Goal: Task Accomplishment & Management: Manage account settings

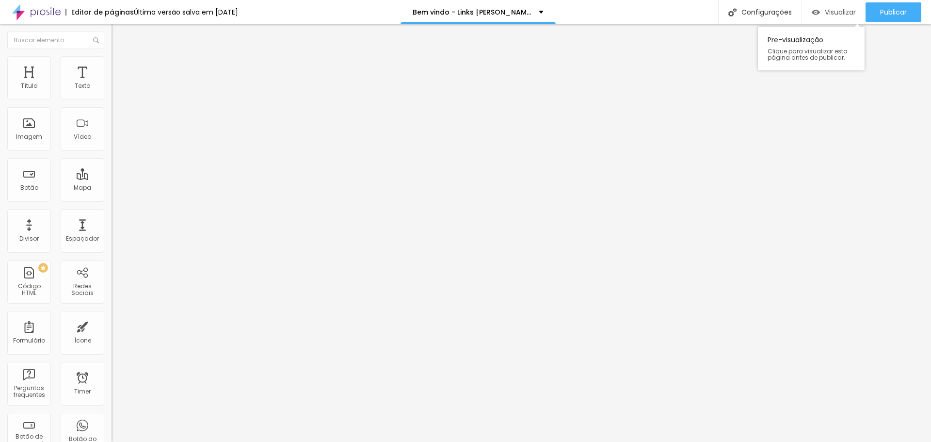
click at [825, 12] on span "Visualizar" at bounding box center [840, 12] width 31 height 8
click at [111, 199] on input "https://" at bounding box center [169, 194] width 116 height 10
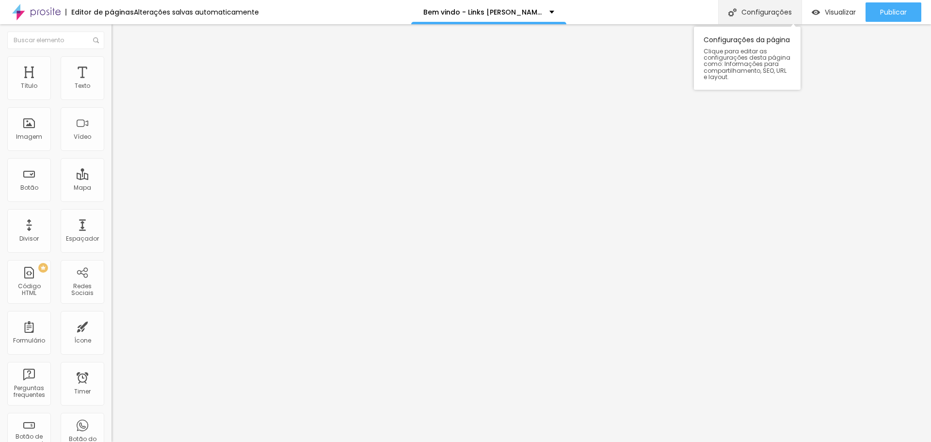
drag, startPoint x: 778, startPoint y: 23, endPoint x: 773, endPoint y: 18, distance: 6.5
click at [777, 21] on div "Configurações Configurações da página Clique para editar as configurações desta…" at bounding box center [759, 12] width 83 height 24
click at [775, 16] on div "Configurações" at bounding box center [759, 12] width 83 height 24
drag, startPoint x: 423, startPoint y: 111, endPoint x: 436, endPoint y: 117, distance: 14.3
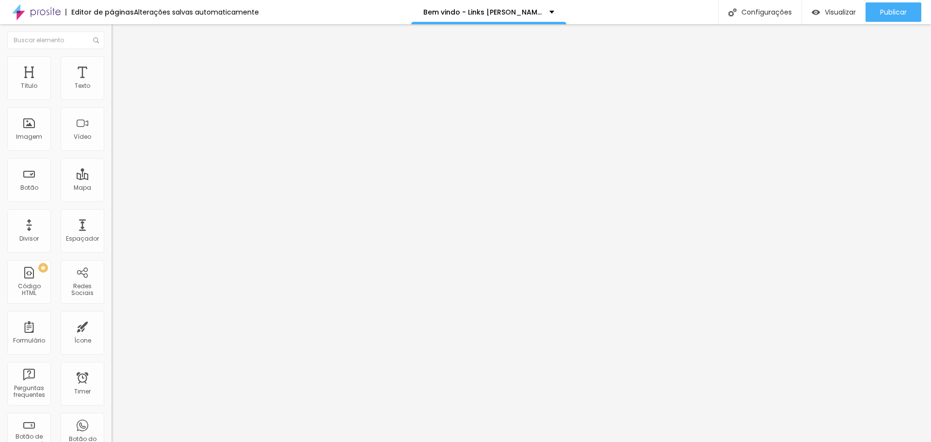
type input "Bem vindo - [PERSON_NAME] Fotografia Autoral"
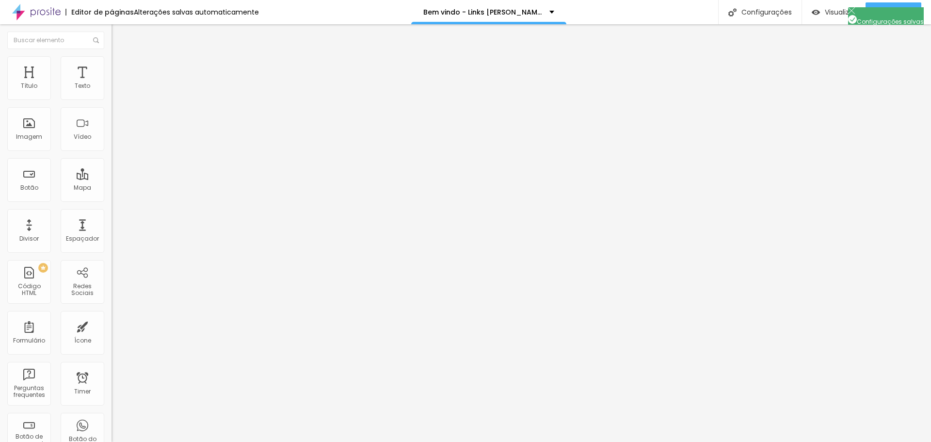
click at [880, 12] on span "Publicar" at bounding box center [893, 12] width 27 height 8
drag, startPoint x: 42, startPoint y: 265, endPoint x: 0, endPoint y: 271, distance: 42.2
click at [111, 222] on div "Trocar imagem Descrição da imagem (Alt) Alinhamento Proporção Original Cinema 1…" at bounding box center [166, 149] width 111 height 146
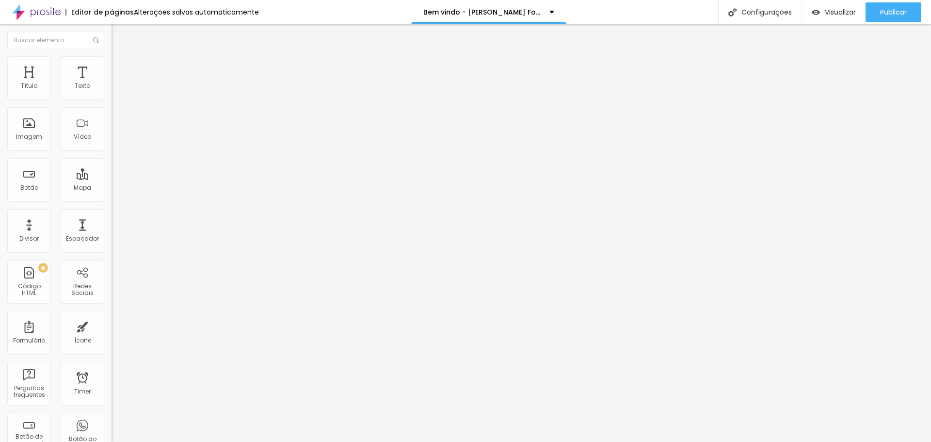
paste input "[DOMAIN_NAME][URL][DOMAIN_NAME]"
type input "[URL][DOMAIN_NAME][DOMAIN_NAME]"
click at [111, 199] on input "https://" at bounding box center [169, 194] width 116 height 10
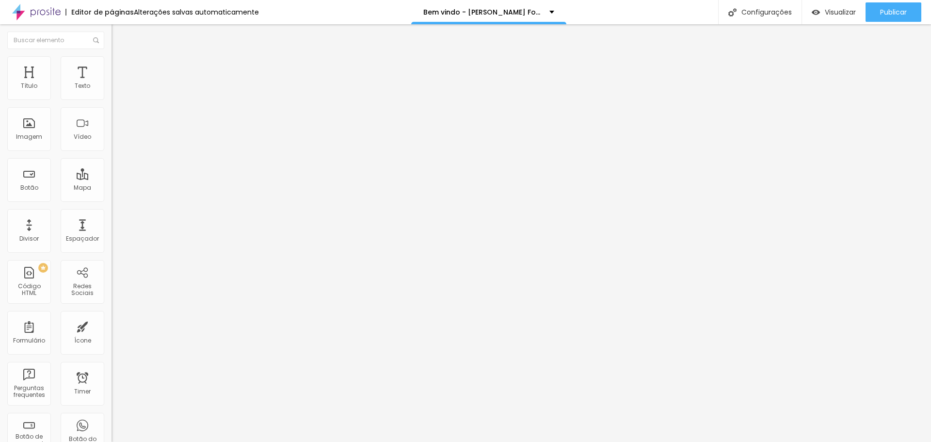
type input "[URL][DOMAIN_NAME]"
click at [111, 199] on input "https://" at bounding box center [169, 194] width 116 height 10
click at [111, 199] on input "[URL][DOMAIN_NAME]" at bounding box center [169, 194] width 116 height 10
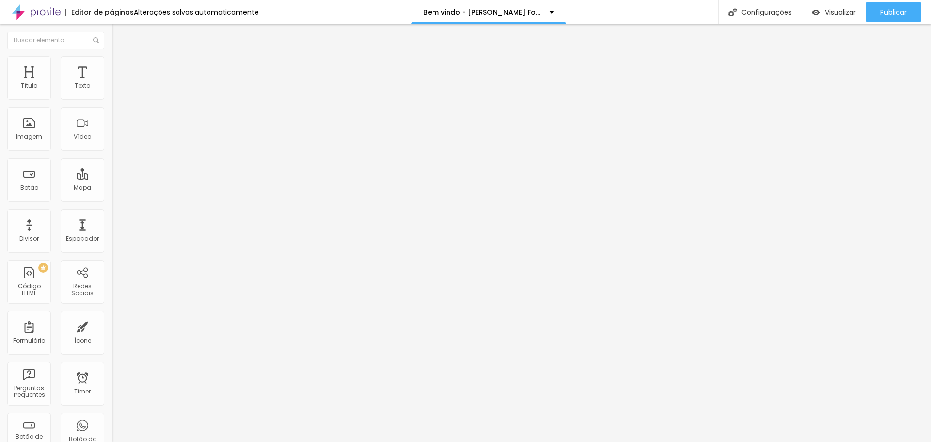
scroll to position [0, 0]
type input "[URL][DOMAIN_NAME]"
click at [111, 199] on input "https://" at bounding box center [169, 194] width 116 height 10
type input "[URL][DOMAIN_NAME][DOMAIN_NAME]"
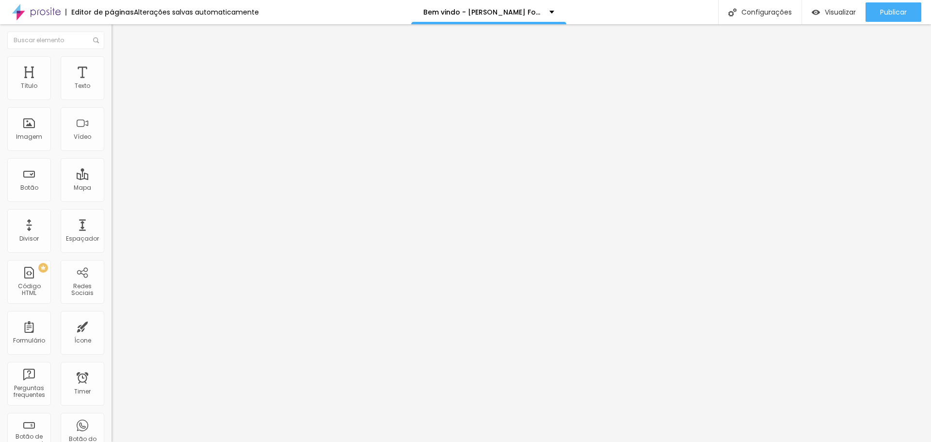
scroll to position [0, 0]
drag, startPoint x: 53, startPoint y: 259, endPoint x: 0, endPoint y: 268, distance: 54.1
click at [111, 222] on div "Trocar imagem Descrição da imagem (Alt) Alinhamento Proporção Original Cinema 1…" at bounding box center [166, 149] width 111 height 146
paste input "[DOMAIN_NAME][URL][DOMAIN_NAME]"
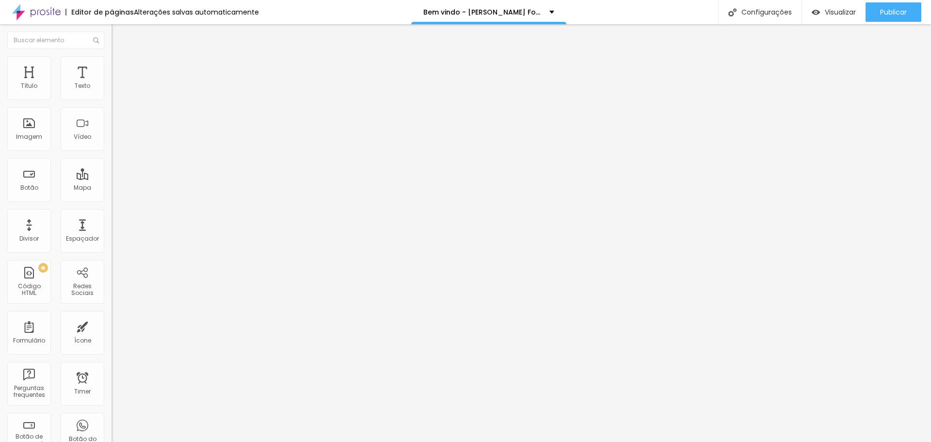
scroll to position [0, 44]
drag, startPoint x: 37, startPoint y: 260, endPoint x: 46, endPoint y: 262, distance: 8.8
click at [111, 199] on input "[URL][DOMAIN_NAME][DOMAIN_NAME]" at bounding box center [169, 194] width 116 height 10
type input "[URL][DOMAIN_NAME][DOMAIN_NAME]"
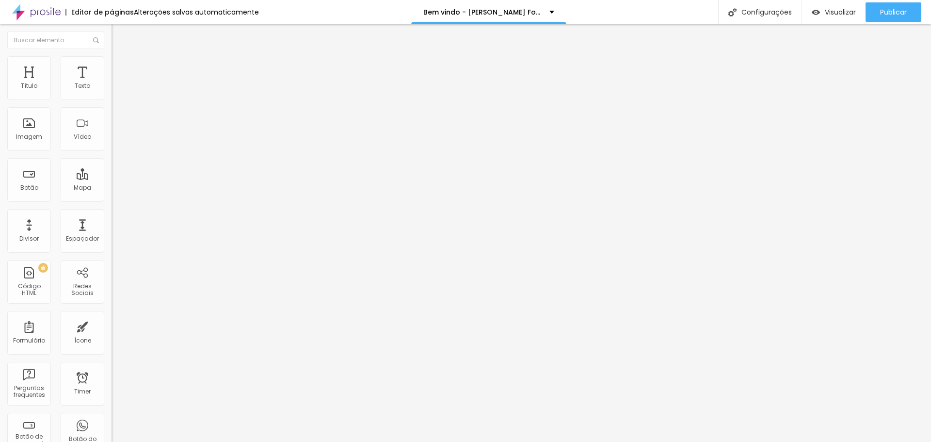
scroll to position [0, 0]
click at [111, 199] on input "https://" at bounding box center [169, 194] width 116 height 10
drag, startPoint x: 51, startPoint y: 259, endPoint x: 0, endPoint y: 267, distance: 51.9
click at [111, 222] on div "Trocar imagem Descrição da imagem (Alt) Alinhamento Proporção Original Cinema 1…" at bounding box center [166, 149] width 111 height 146
paste input "[DOMAIN_NAME][URL]"
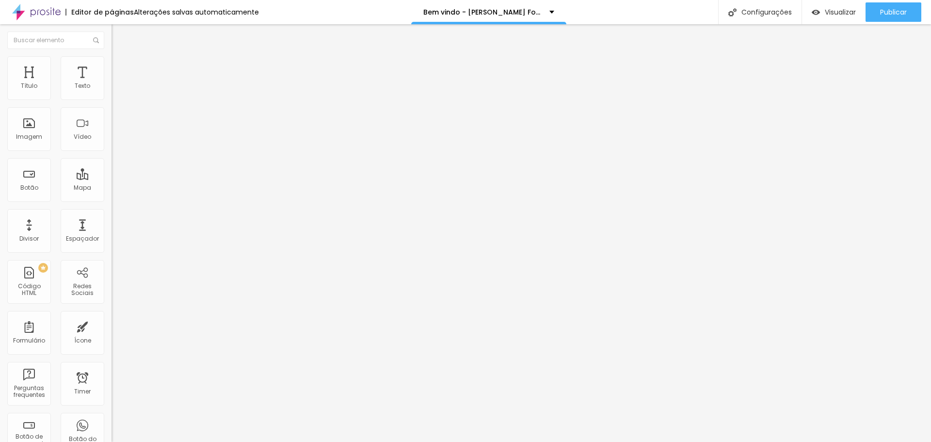
scroll to position [0, 32]
type input "[URL][DOMAIN_NAME]"
click at [111, 306] on div "Editar Imagem Conteúdo Estilo Avançado Trocar imagem Descrição da imagem (Alt) …" at bounding box center [166, 232] width 111 height 417
drag, startPoint x: 884, startPoint y: 10, endPoint x: 881, endPoint y: 22, distance: 12.5
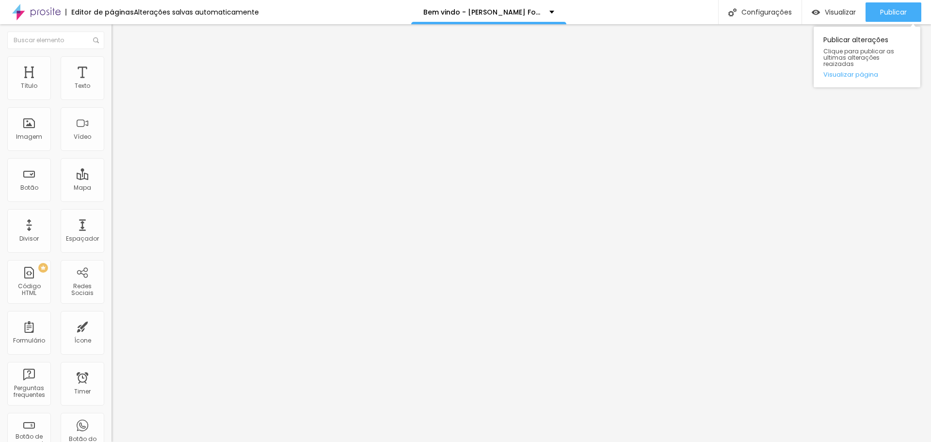
click at [884, 10] on span "Publicar" at bounding box center [893, 12] width 27 height 8
click at [111, 56] on img at bounding box center [115, 60] width 9 height 9
type input "65"
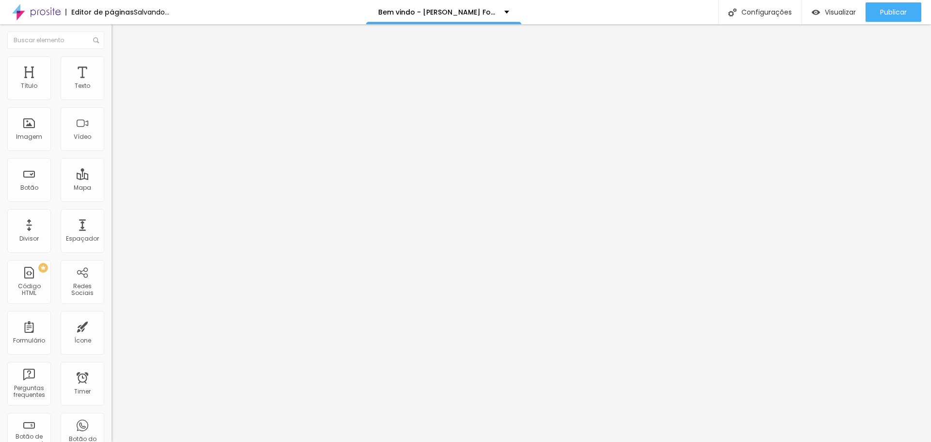
type input "65"
click at [111, 99] on input "range" at bounding box center [142, 96] width 63 height 8
click at [111, 57] on img at bounding box center [115, 60] width 9 height 9
type input "65"
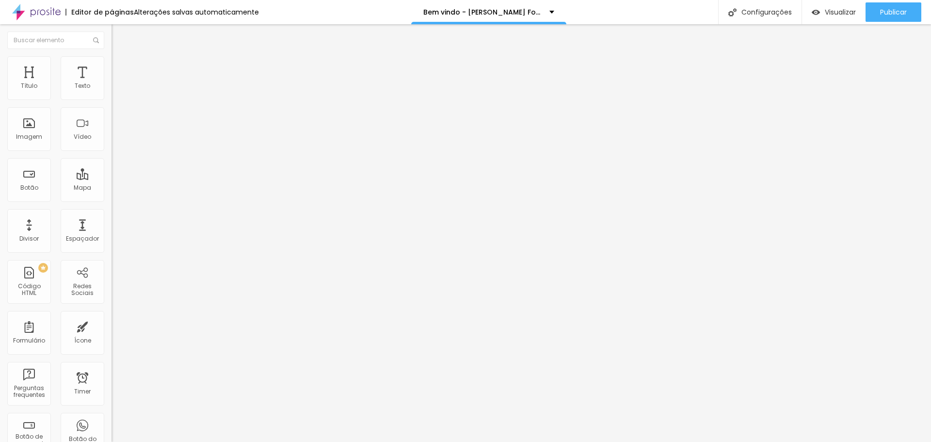
click at [111, 99] on input "range" at bounding box center [142, 96] width 63 height 8
click at [111, 64] on li "Estilo" at bounding box center [166, 61] width 111 height 10
type input "65"
click at [111, 99] on input "range" at bounding box center [142, 96] width 63 height 8
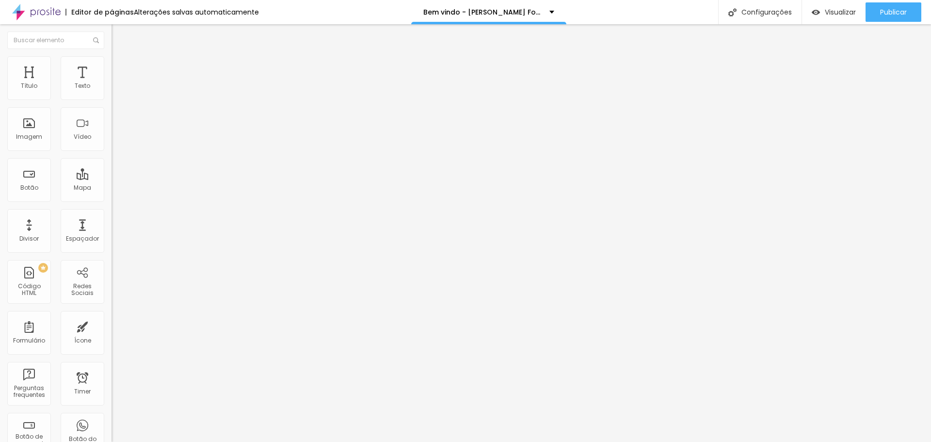
click at [111, 83] on span "Trocar imagem" at bounding box center [137, 79] width 53 height 8
click at [111, 199] on input "[URL][DOMAIN_NAME][DOMAIN_NAME]" at bounding box center [169, 194] width 116 height 10
paste input "[DOMAIN_NAME][URL]"
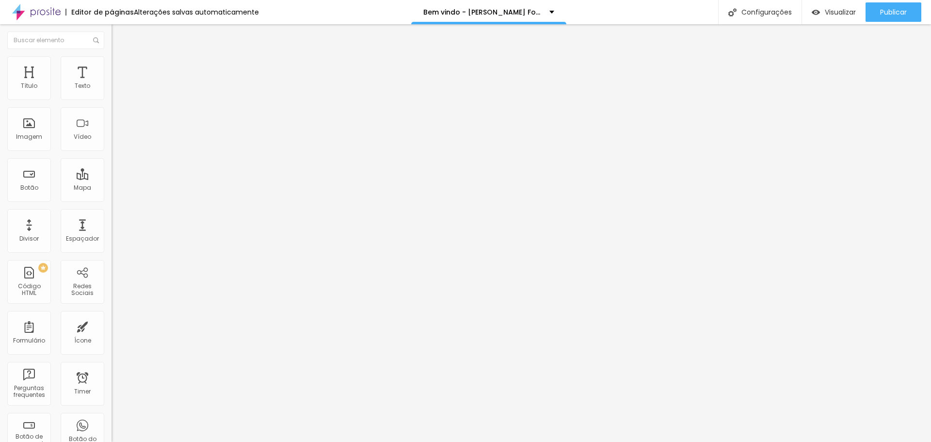
scroll to position [0, 34]
type input "[URL][EMAIL_ADDRESS][DOMAIN_NAME][DOMAIN_NAME]"
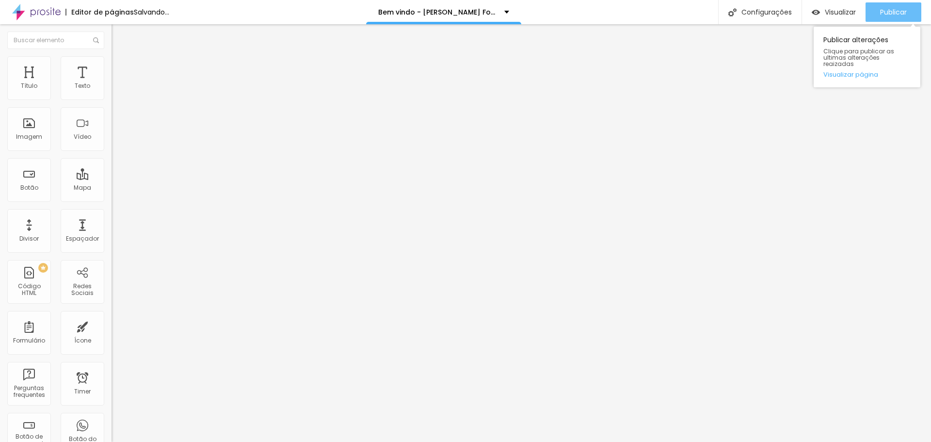
click at [884, 10] on span "Publicar" at bounding box center [893, 12] width 27 height 8
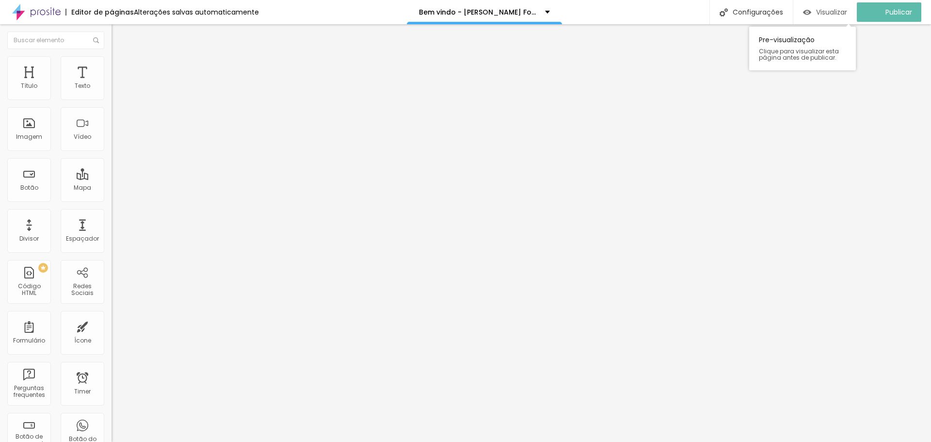
click at [822, 12] on div "Visualizar" at bounding box center [825, 12] width 44 height 8
click at [111, 36] on button "Editar Seção" at bounding box center [166, 35] width 111 height 22
click at [111, 83] on span "Adicionar imagem" at bounding box center [142, 79] width 63 height 8
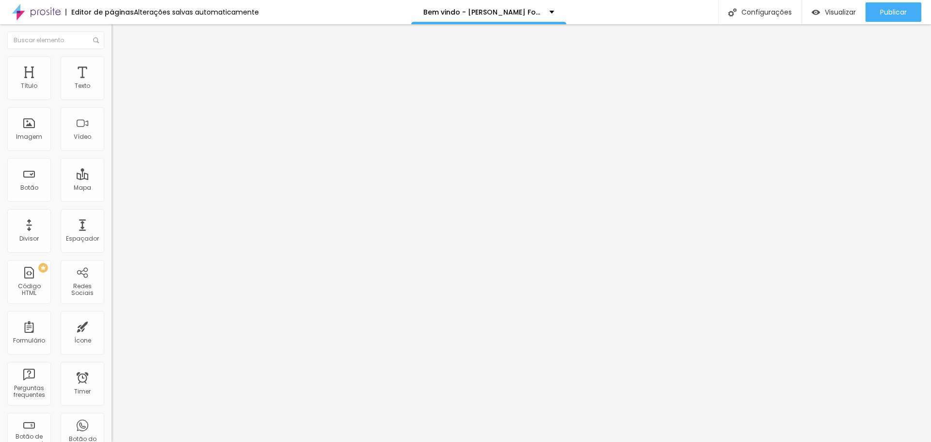
click at [120, 67] on span "Estilo" at bounding box center [127, 63] width 15 height 8
type input "95"
type input "90"
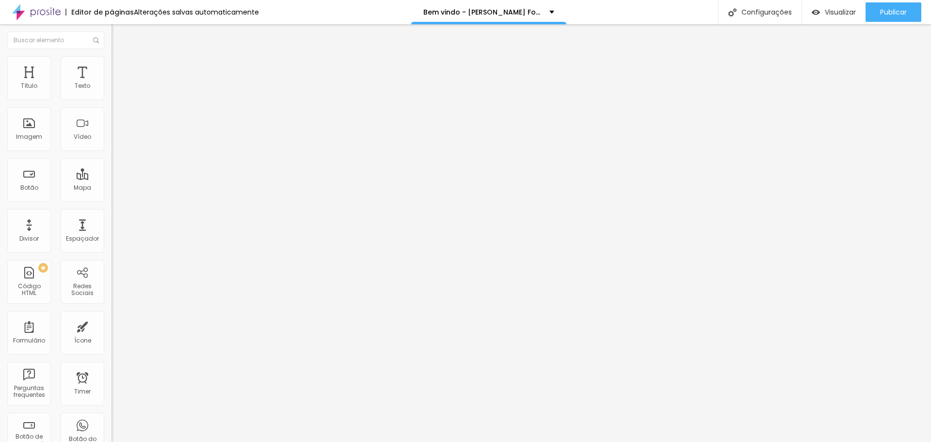
type input "85"
type input "80"
type input "75"
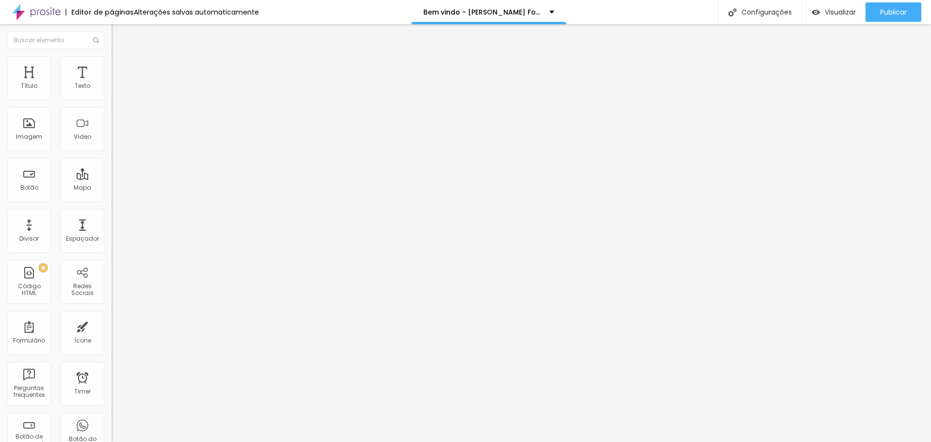
type input "75"
type input "70"
type input "65"
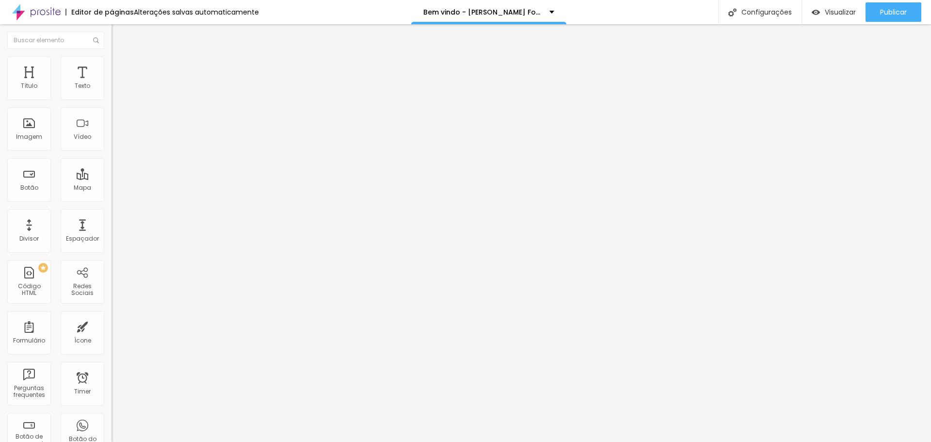
type input "70"
drag, startPoint x: 101, startPoint y: 107, endPoint x: 79, endPoint y: 116, distance: 24.1
type input "70"
click at [111, 99] on input "range" at bounding box center [142, 96] width 63 height 8
click at [111, 62] on img at bounding box center [115, 60] width 9 height 9
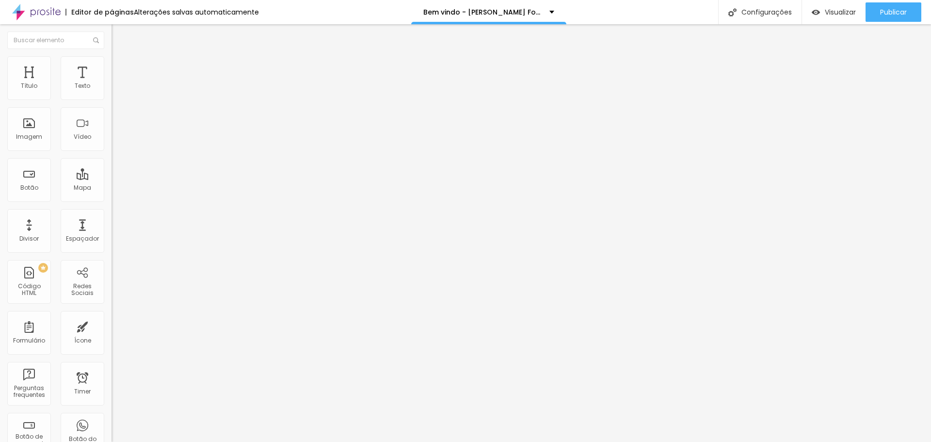
drag, startPoint x: 16, startPoint y: 64, endPoint x: 24, endPoint y: 71, distance: 11.7
click at [111, 56] on li "Conteúdo" at bounding box center [166, 52] width 111 height 10
click at [111, 152] on span "Original" at bounding box center [122, 147] width 23 height 8
click at [111, 163] on span "Padrão" at bounding box center [122, 159] width 22 height 8
click at [136, 158] on span "16:9" at bounding box center [141, 153] width 11 height 8
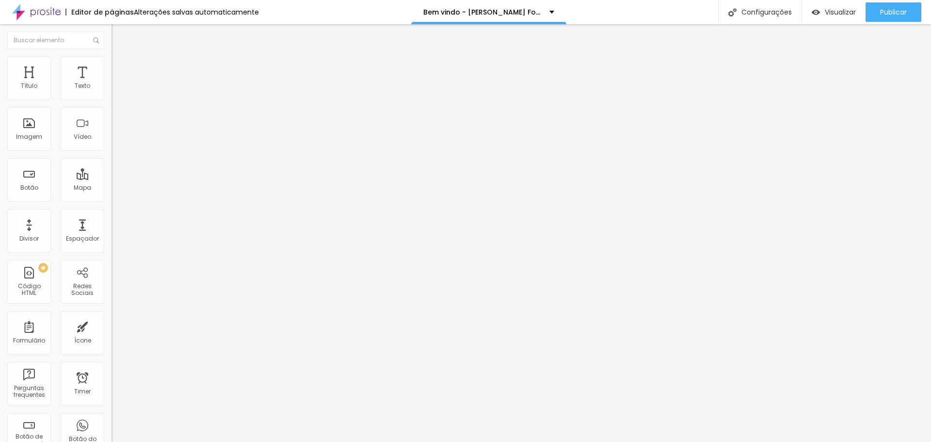
click at [111, 172] on div "Quadrado 1:1" at bounding box center [166, 169] width 111 height 6
click at [136, 158] on span "16:9" at bounding box center [141, 153] width 11 height 8
click at [111, 88] on span "Encaixotado" at bounding box center [130, 84] width 38 height 8
click at [111, 103] on span "Completo" at bounding box center [126, 99] width 30 height 8
click at [111, 97] on div "Encaixotado Completo" at bounding box center [166, 94] width 111 height 15
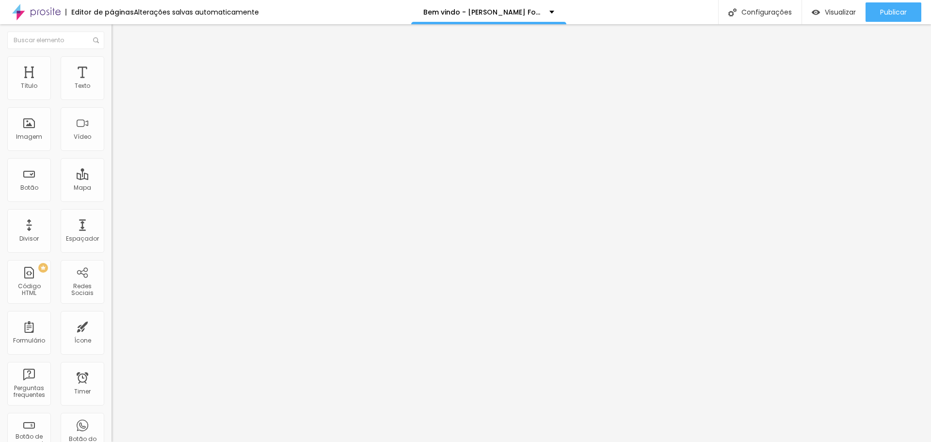
click at [111, 94] on span "Encaixotado" at bounding box center [130, 90] width 38 height 8
click at [111, 62] on li "Estilo" at bounding box center [166, 61] width 111 height 10
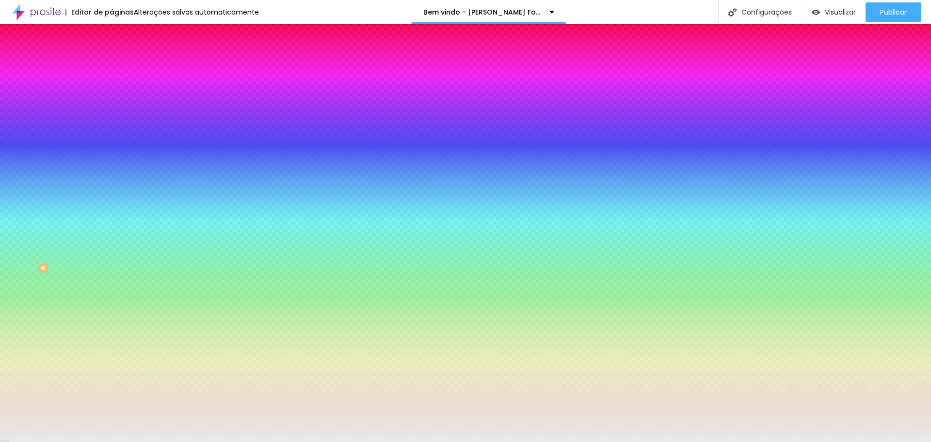
click at [115, 171] on icon "button" at bounding box center [118, 168] width 6 height 6
drag, startPoint x: 208, startPoint y: 245, endPoint x: 192, endPoint y: 248, distance: 16.8
click at [210, 441] on div at bounding box center [465, 447] width 931 height 0
click at [37, 441] on div at bounding box center [465, 442] width 931 height 0
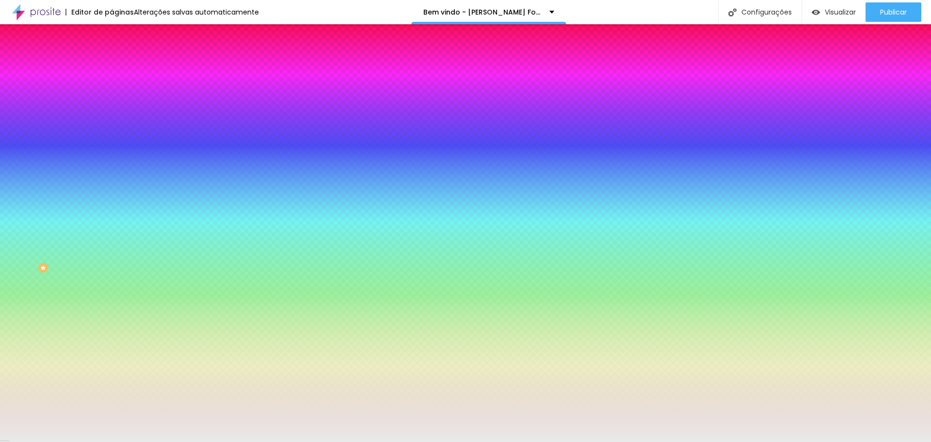
click at [111, 201] on button "button" at bounding box center [118, 196] width 14 height 10
click at [211, 441] on div at bounding box center [465, 447] width 931 height 0
click at [76, 441] on div at bounding box center [465, 442] width 931 height 0
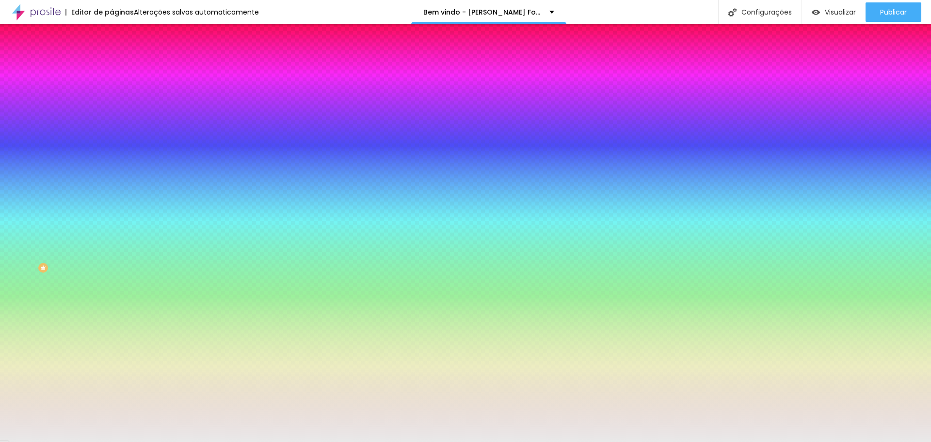
click at [111, 132] on div at bounding box center [166, 132] width 111 height 0
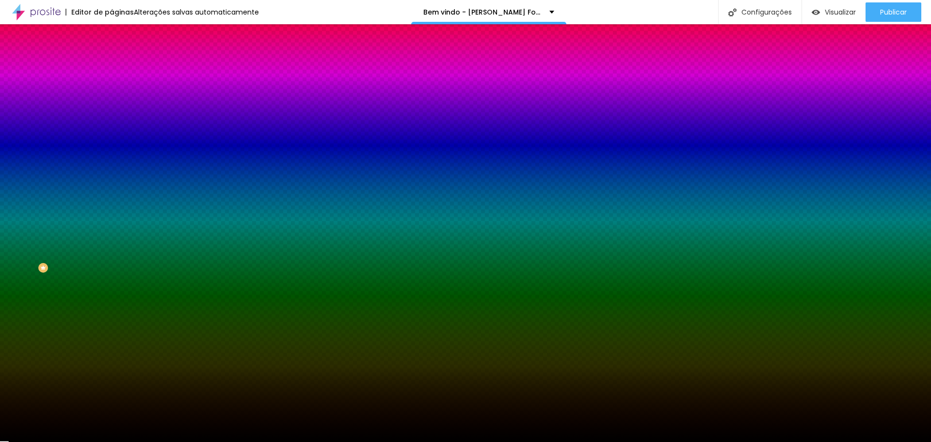
drag, startPoint x: 29, startPoint y: 237, endPoint x: 0, endPoint y: 280, distance: 51.4
click at [111, 280] on div "Editar Seção Conteúdo Estilo Avançado Imagem de fundo Trocar imagem Efeito da I…" at bounding box center [166, 232] width 111 height 417
click at [111, 142] on input "#000000" at bounding box center [169, 137] width 116 height 10
click at [111, 132] on div at bounding box center [166, 132] width 111 height 0
drag, startPoint x: 71, startPoint y: 181, endPoint x: 76, endPoint y: 185, distance: 6.2
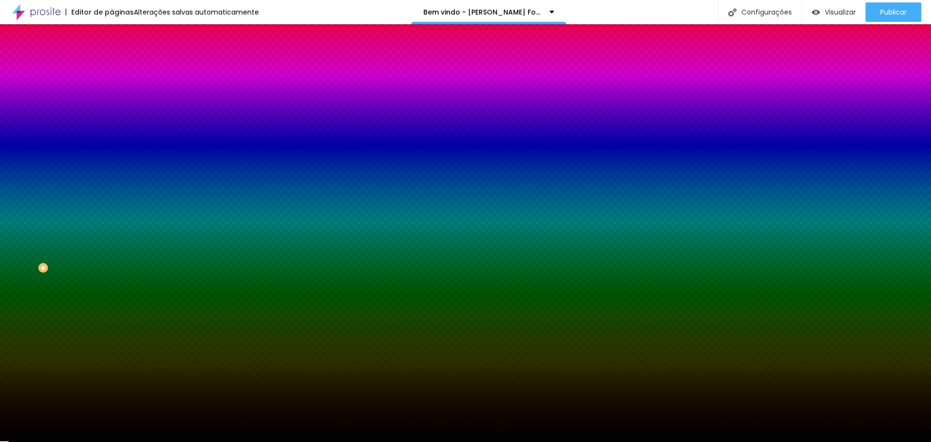
click at [111, 132] on div at bounding box center [166, 132] width 111 height 0
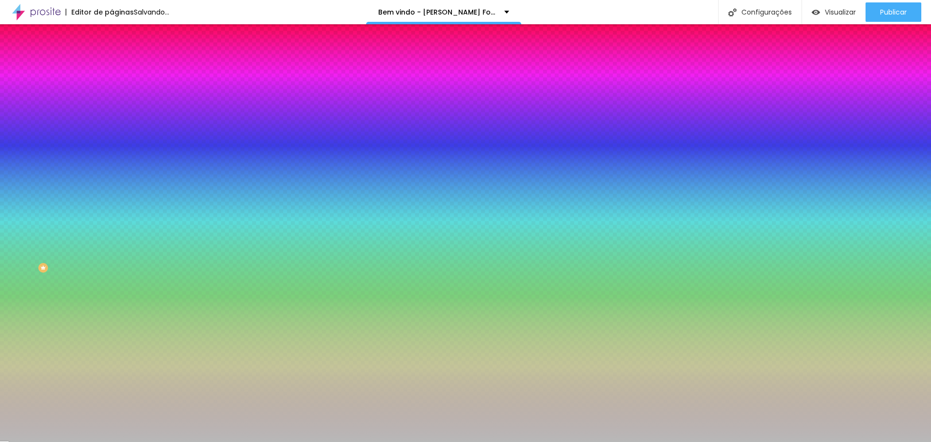
type input "#FFFFFF"
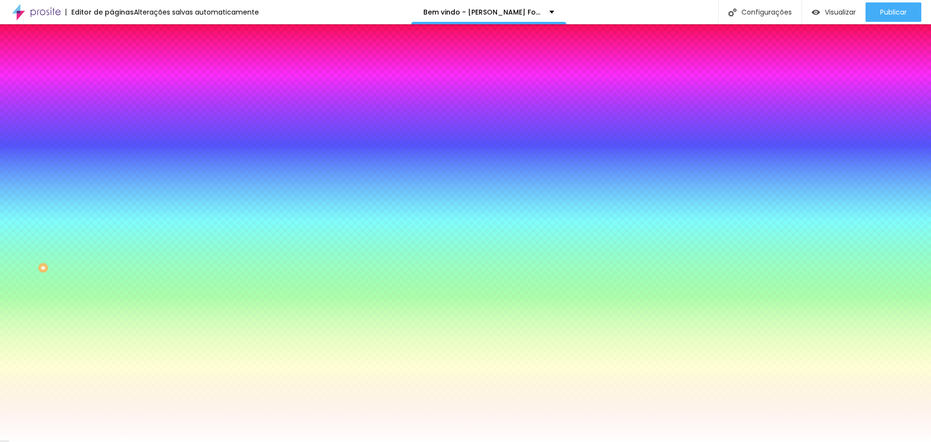
drag, startPoint x: 43, startPoint y: 217, endPoint x: 0, endPoint y: 128, distance: 98.2
click at [111, 129] on div "Imagem de fundo Trocar imagem Efeito da Imagem Nenhum Nenhum Parallax Cor de fu…" at bounding box center [166, 139] width 111 height 126
click at [111, 66] on li "Avançado" at bounding box center [166, 71] width 111 height 10
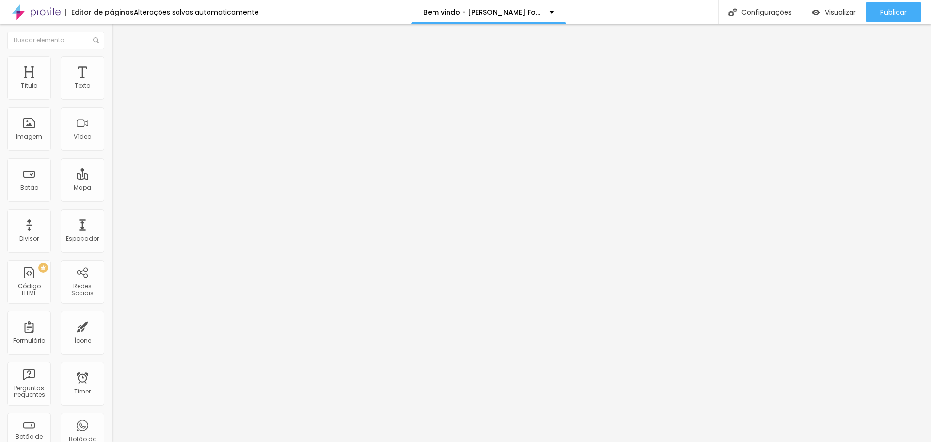
type input "229"
type input "213"
type input "192"
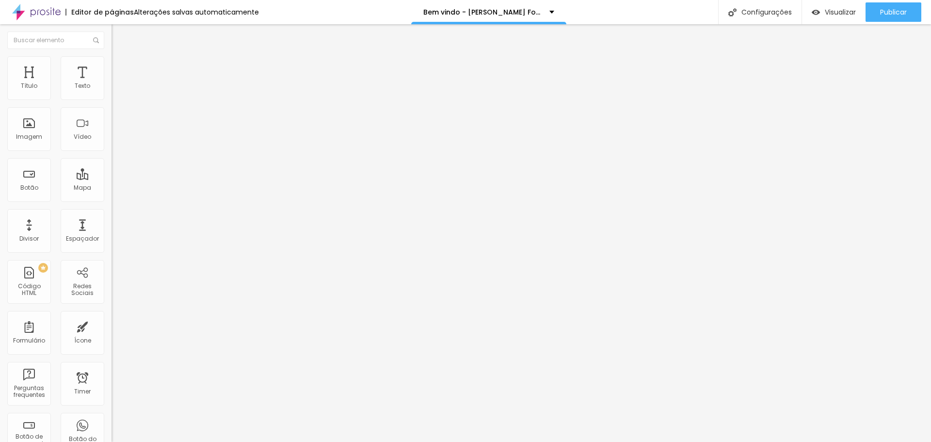
type input "192"
type input "144"
type input "118"
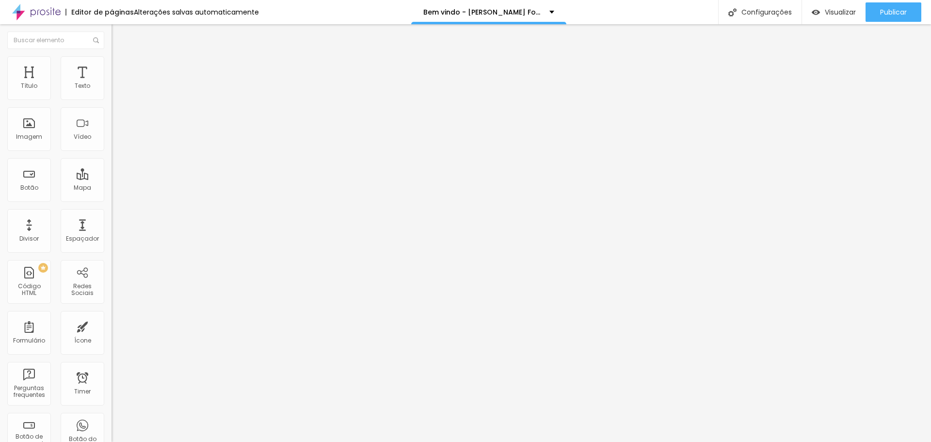
type input "92"
type input "60"
type input "13"
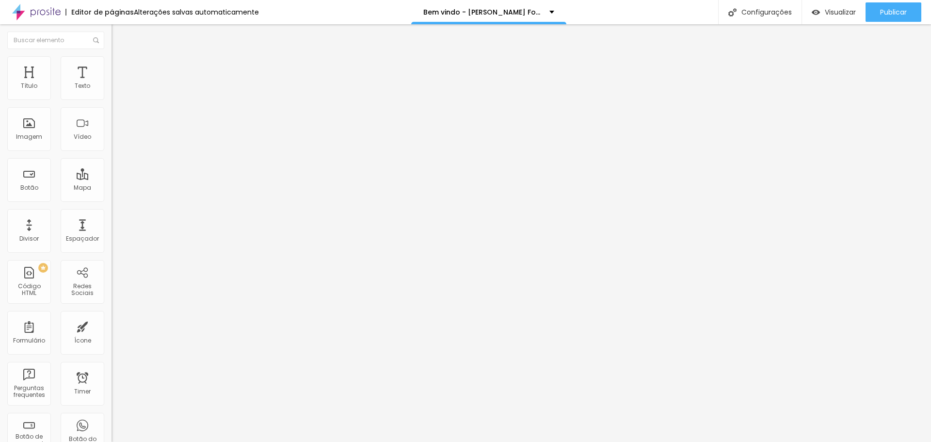
type input "13"
type input "0"
drag, startPoint x: 43, startPoint y: 115, endPoint x: 0, endPoint y: 116, distance: 43.2
type input "0"
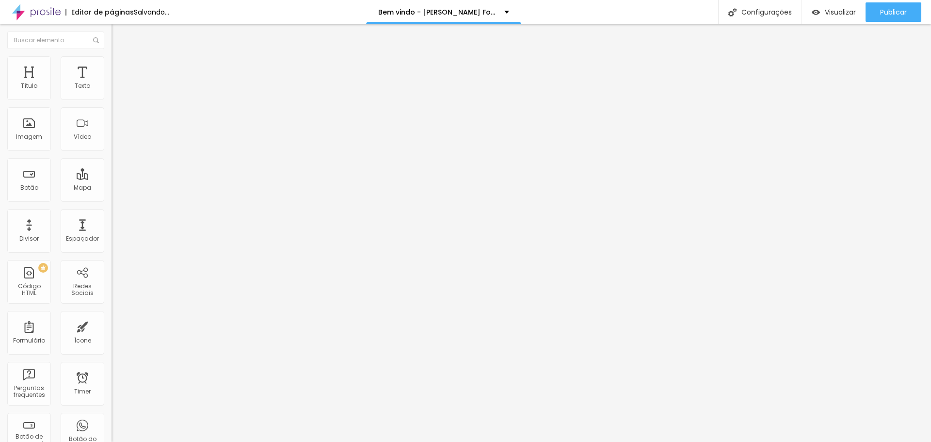
click at [111, 325] on input "range" at bounding box center [142, 329] width 63 height 8
click at [120, 65] on span "Estilo" at bounding box center [127, 63] width 15 height 8
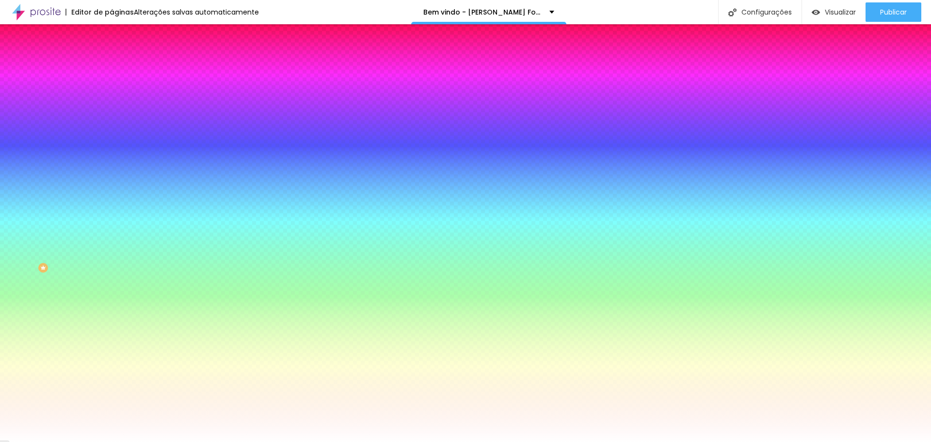
click at [111, 66] on li "Avançado" at bounding box center [166, 71] width 111 height 10
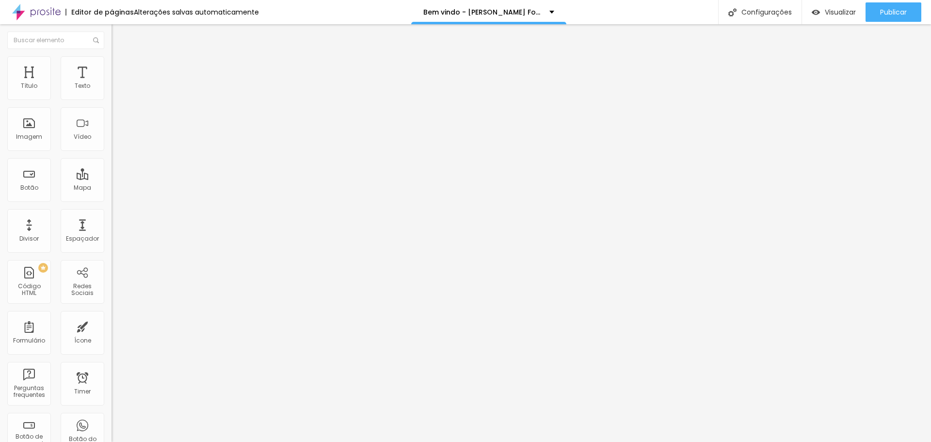
type input "7"
type input "13"
type input "18"
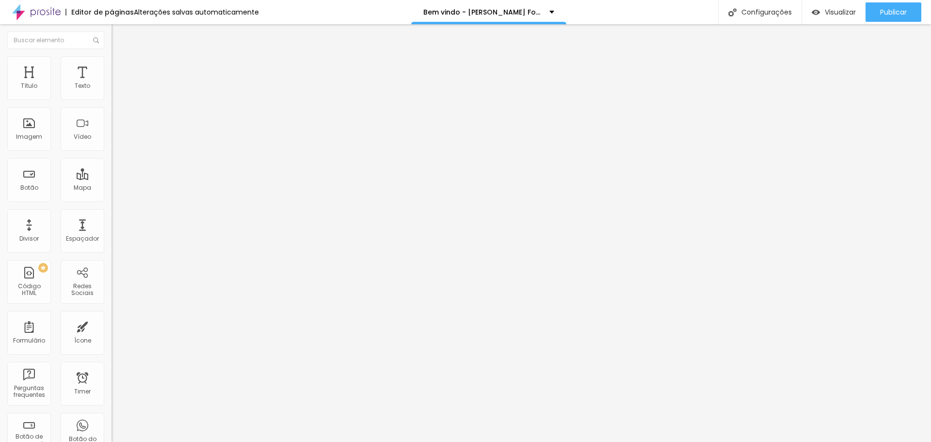
type input "18"
type input "23"
type input "28"
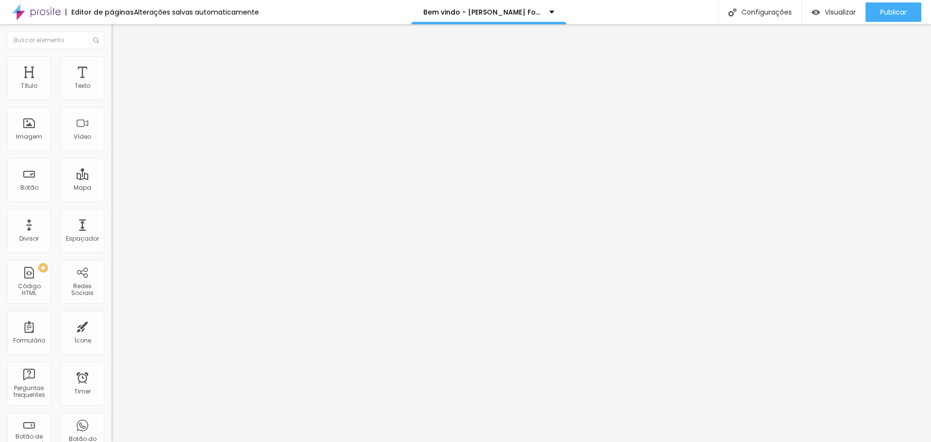
type input "34"
type input "39"
type input "44"
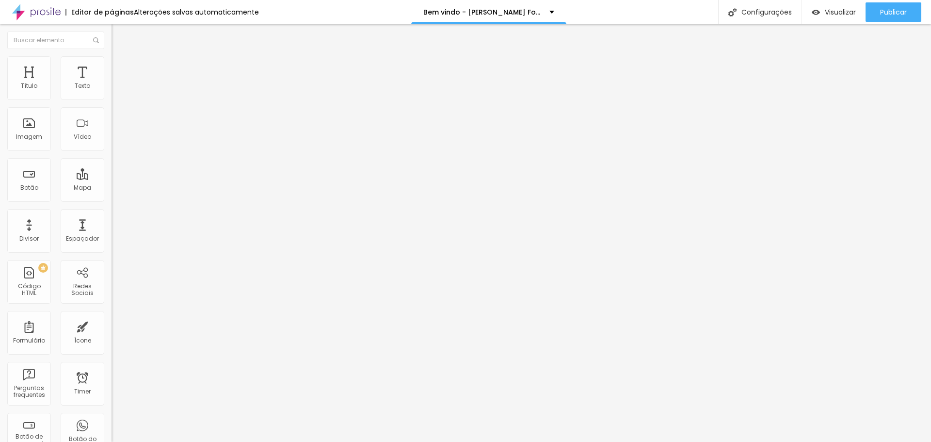
type input "44"
type input "50"
type input "55"
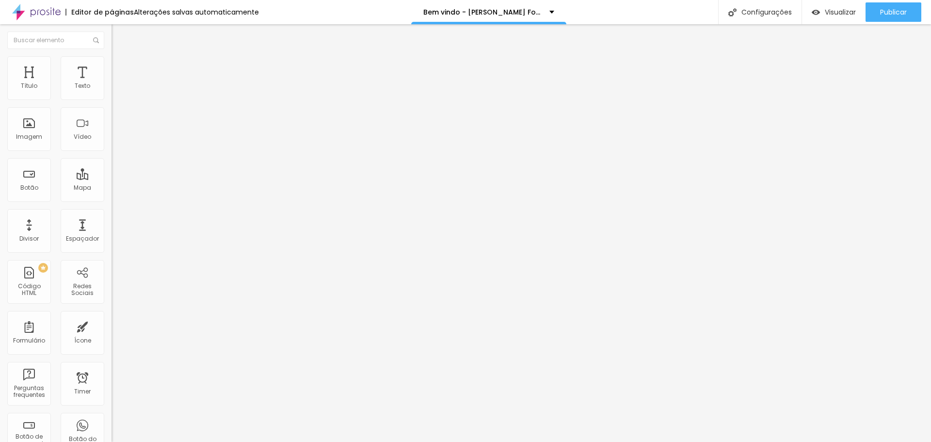
type input "60"
type input "65"
type input "71"
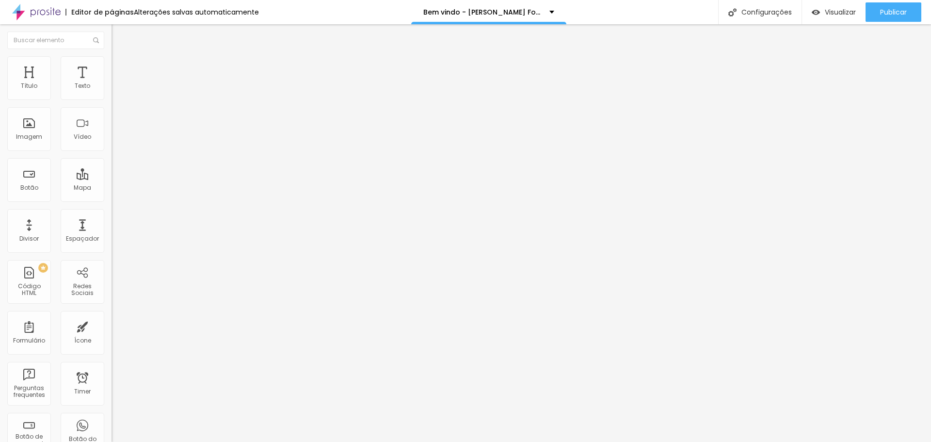
type input "71"
type input "76"
type input "81"
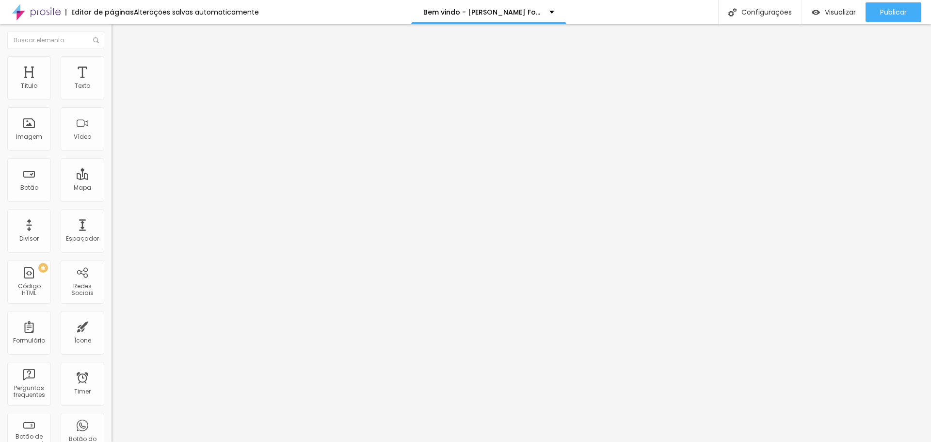
type input "86"
type input "92"
type input "97"
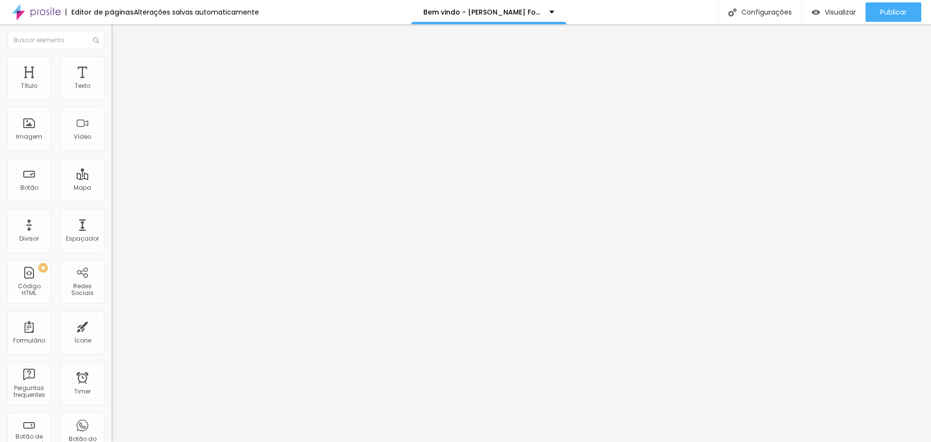
type input "97"
type input "102"
type input "108"
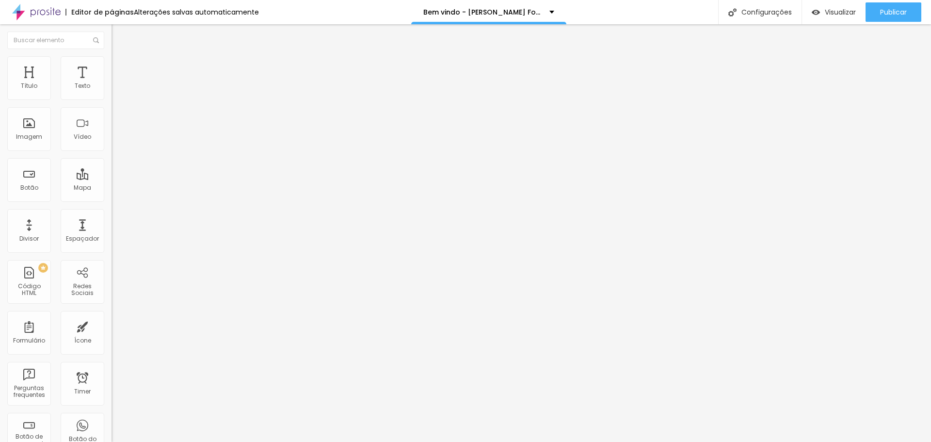
type input "113"
type input "118"
type input "123"
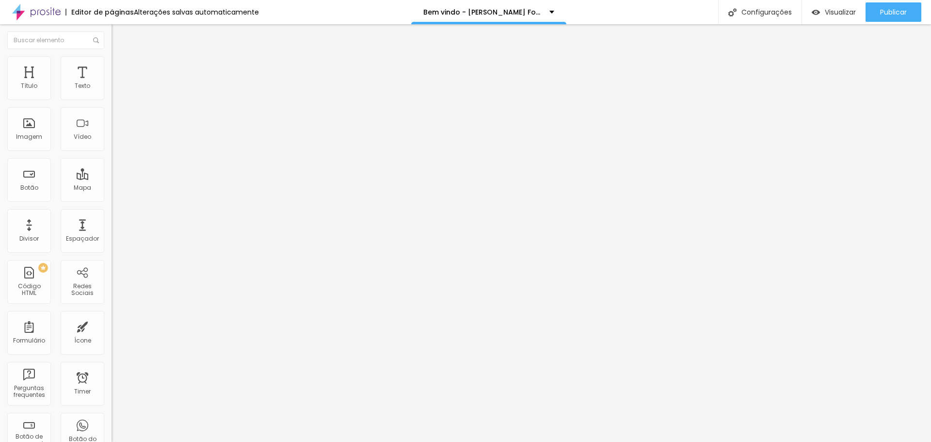
type input "123"
type input "129"
type input "134"
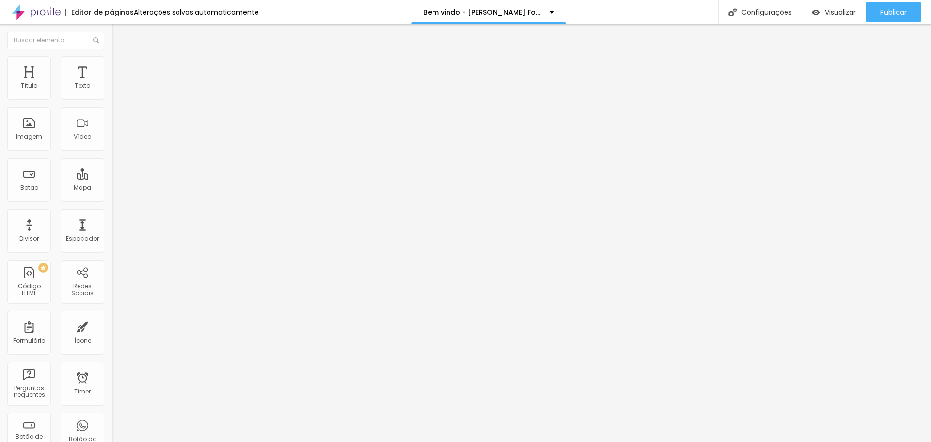
type input "139"
type input "144"
type input "150"
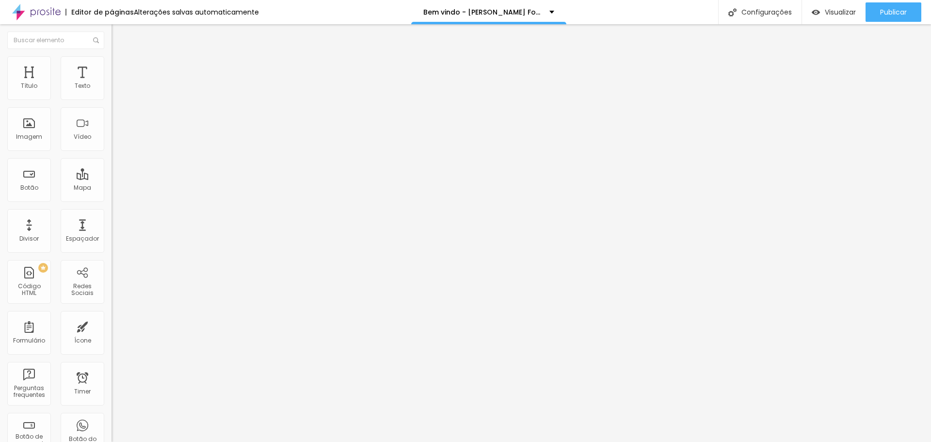
type input "150"
type input "155"
drag, startPoint x: 22, startPoint y: 115, endPoint x: 36, endPoint y: 118, distance: 14.3
click at [111, 325] on input "range" at bounding box center [142, 329] width 63 height 8
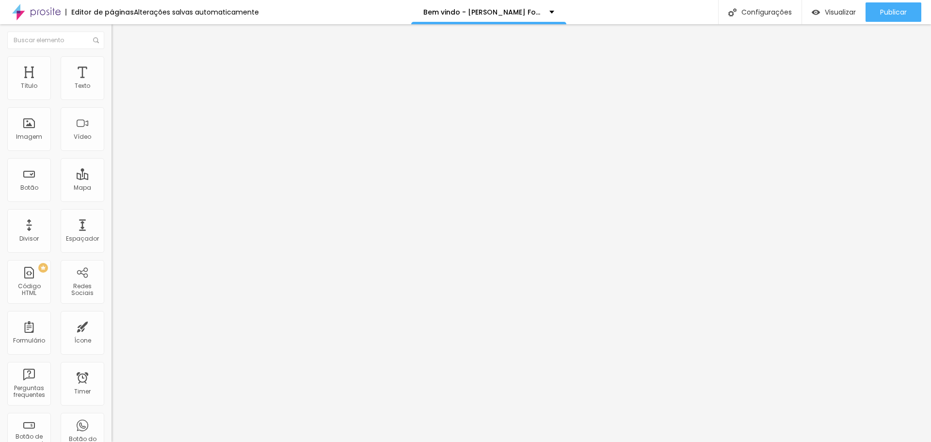
click at [111, 325] on div at bounding box center [166, 329] width 111 height 9
type input "144"
type input "139"
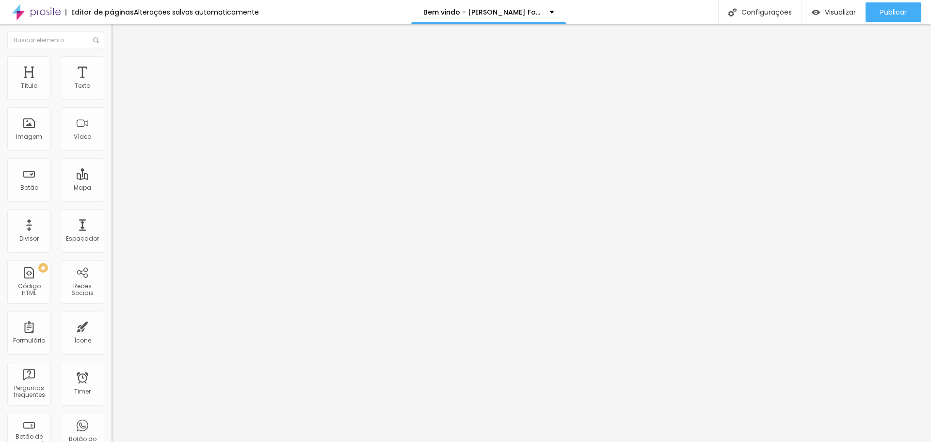
type input "129"
type input "118"
type input "113"
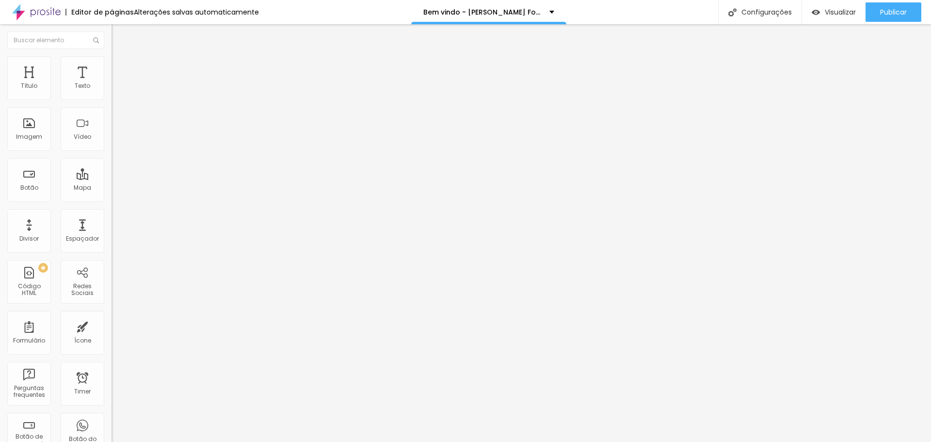
type input "113"
type input "108"
type input "113"
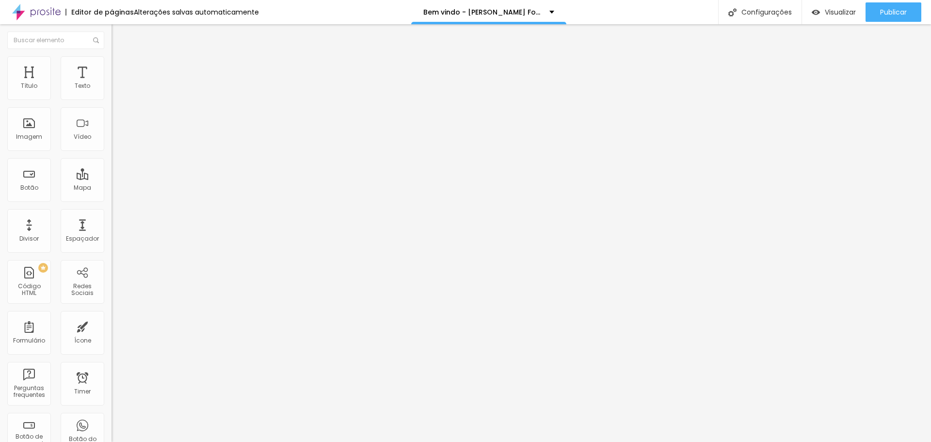
type input "118"
type input "123"
type input "129"
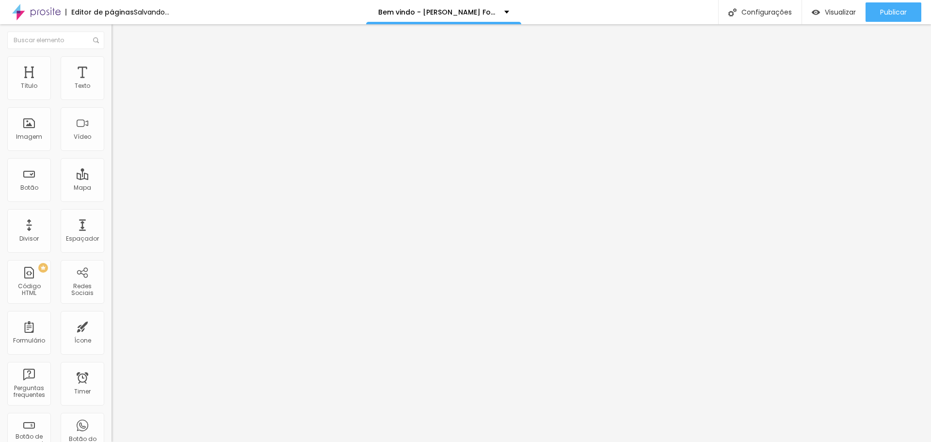
type input "129"
type input "134"
type input "139"
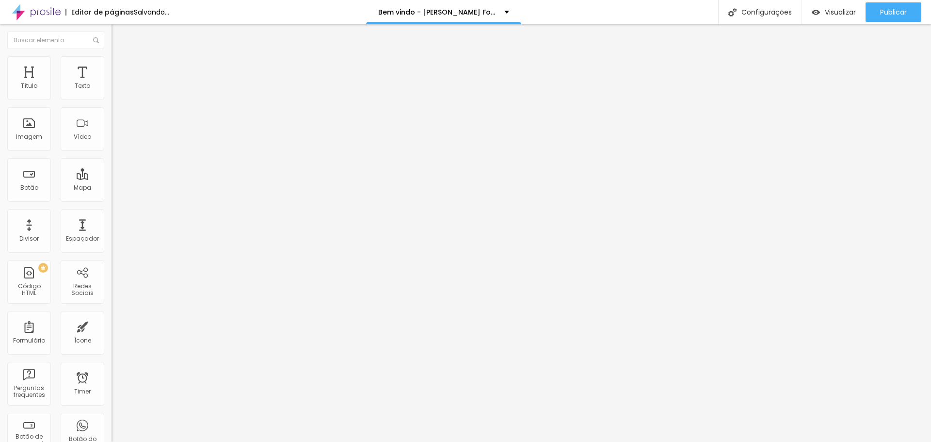
type input "144"
click at [111, 325] on input "range" at bounding box center [142, 329] width 63 height 8
click at [111, 57] on img at bounding box center [115, 60] width 9 height 9
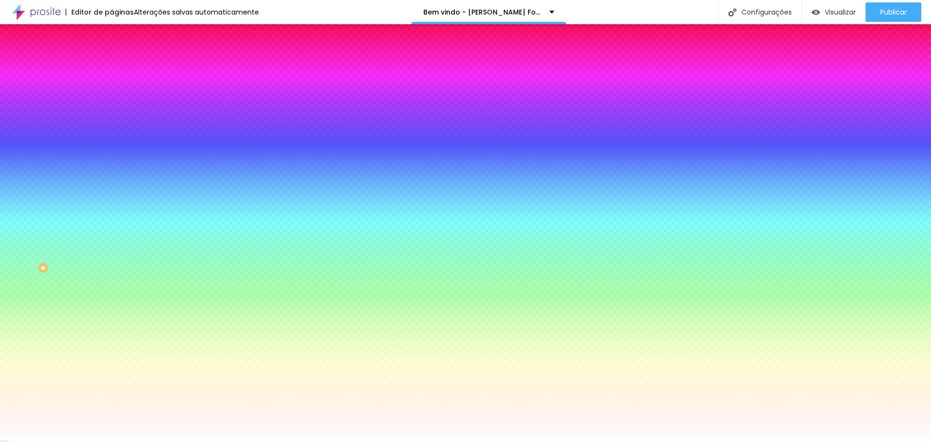
click at [111, 56] on li "Conteúdo" at bounding box center [166, 52] width 111 height 10
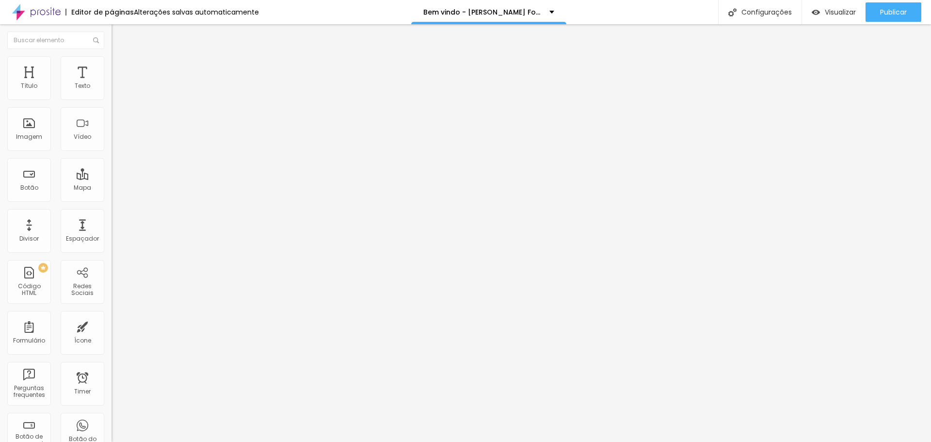
drag, startPoint x: 16, startPoint y: 37, endPoint x: 23, endPoint y: 41, distance: 7.8
click at [119, 37] on div "Editar Seção" at bounding box center [147, 36] width 57 height 8
click at [111, 60] on li "Estilo" at bounding box center [166, 61] width 111 height 10
type input "340"
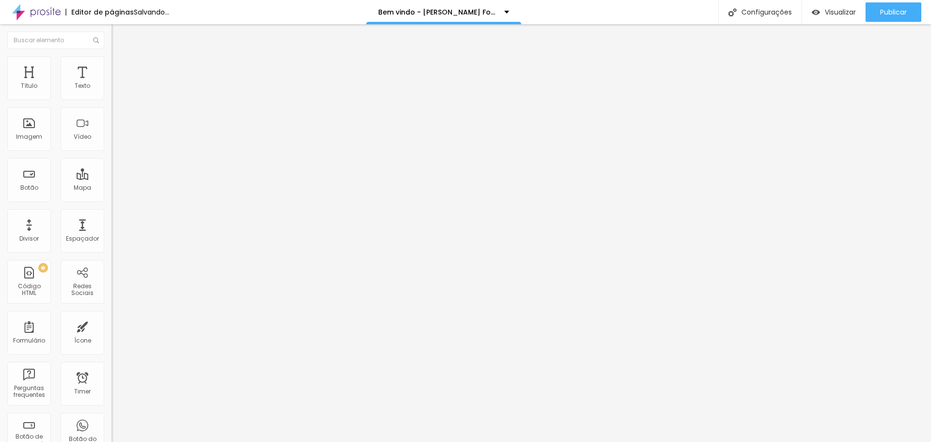
type input "360"
type input "380"
type input "400"
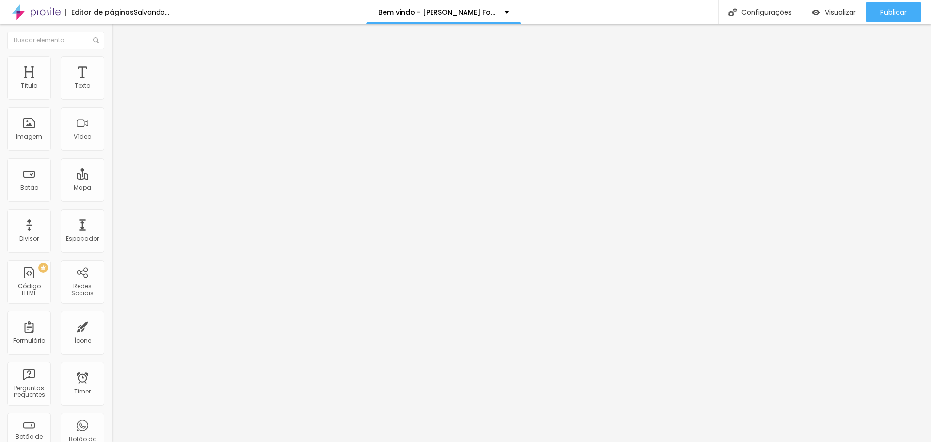
type input "400"
type input "410"
type input "420"
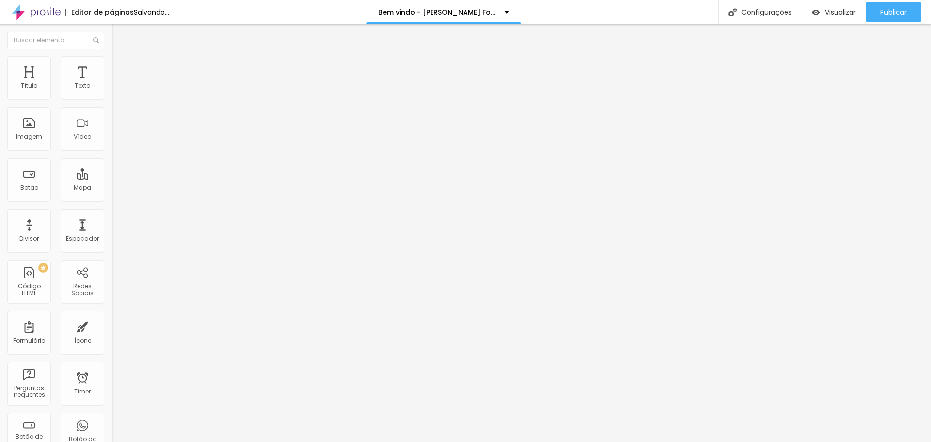
type input "430"
type input "420"
type input "410"
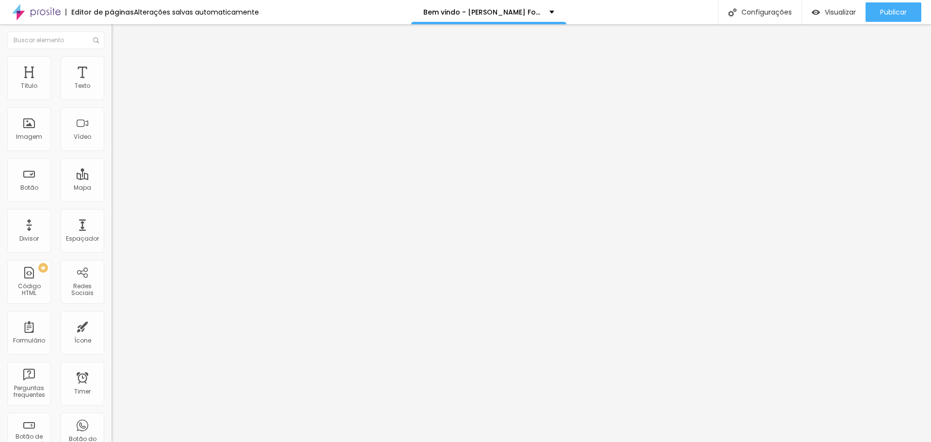
type input "410"
type input "400"
type input "390"
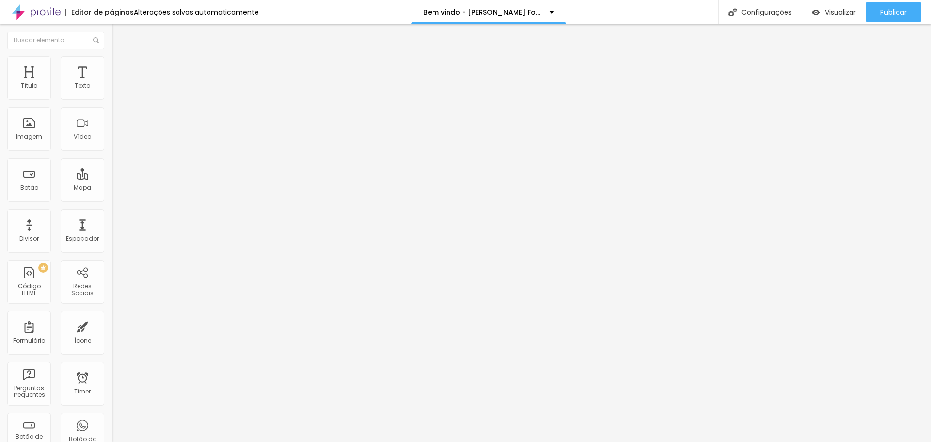
type input "380"
type input "370"
type input "380"
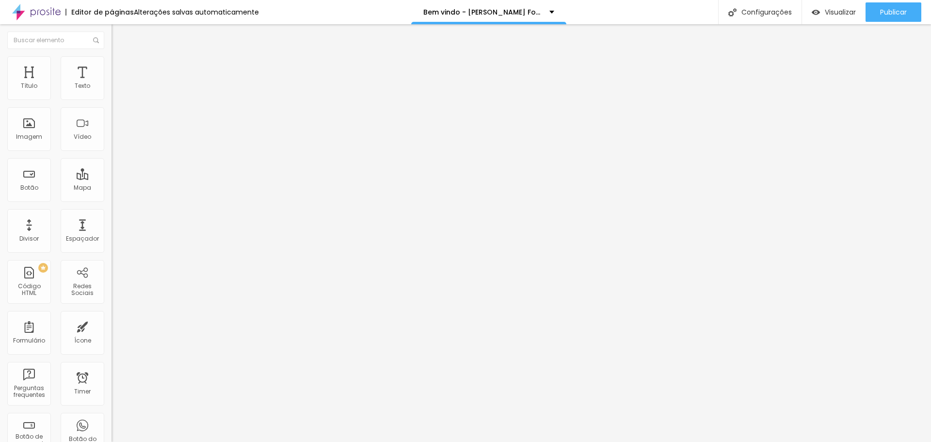
type input "380"
type input "390"
type input "380"
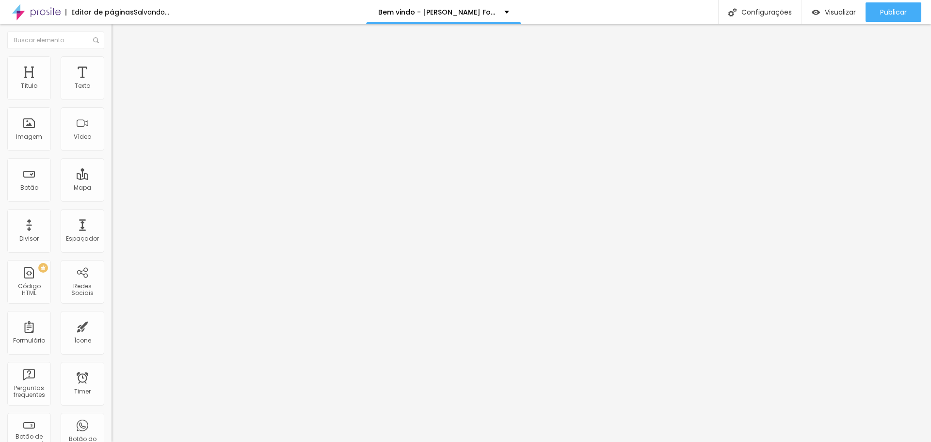
type input "370"
drag, startPoint x: 30, startPoint y: 105, endPoint x: 40, endPoint y: 107, distance: 10.4
type input "380"
click at [111, 99] on input "range" at bounding box center [142, 96] width 63 height 8
type input "380"
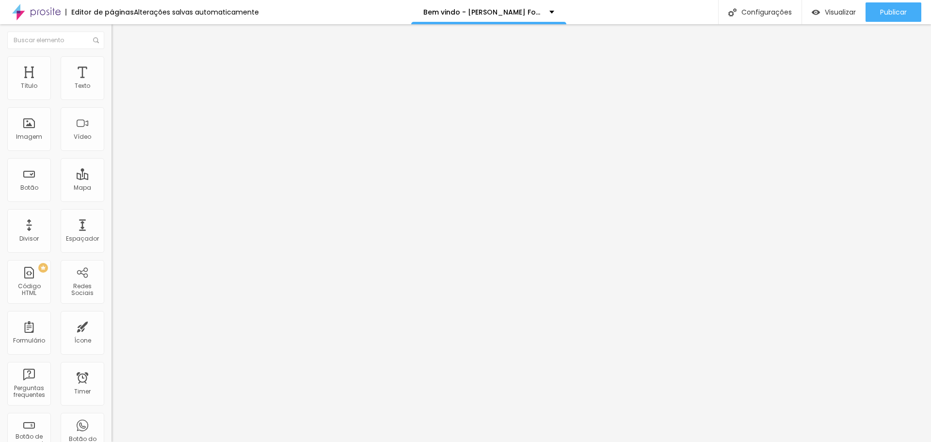
click at [111, 57] on li "Estilo" at bounding box center [166, 61] width 111 height 10
type input "70"
click at [111, 99] on input "range" at bounding box center [142, 96] width 63 height 8
click at [111, 57] on li "Estilo" at bounding box center [166, 61] width 111 height 10
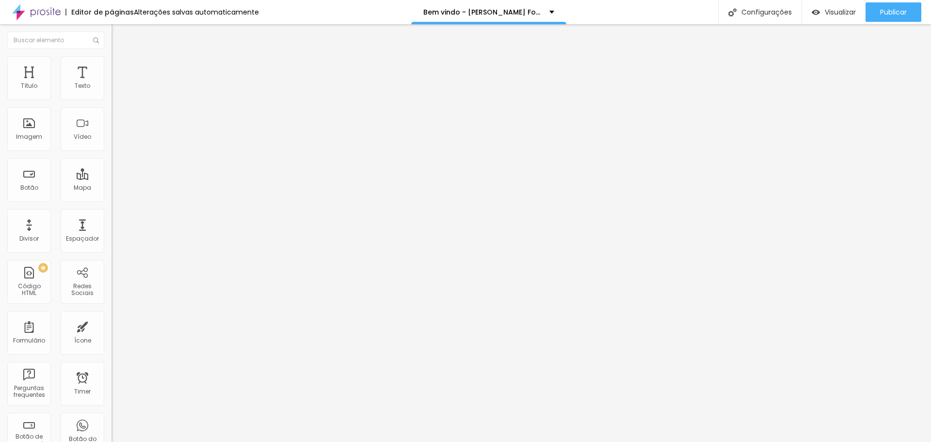
type input "70"
drag, startPoint x: 65, startPoint y: 107, endPoint x: 71, endPoint y: 106, distance: 5.4
type input "70"
click at [111, 99] on input "range" at bounding box center [142, 96] width 63 height 8
click at [881, 7] on div "Publicar" at bounding box center [893, 11] width 27 height 19
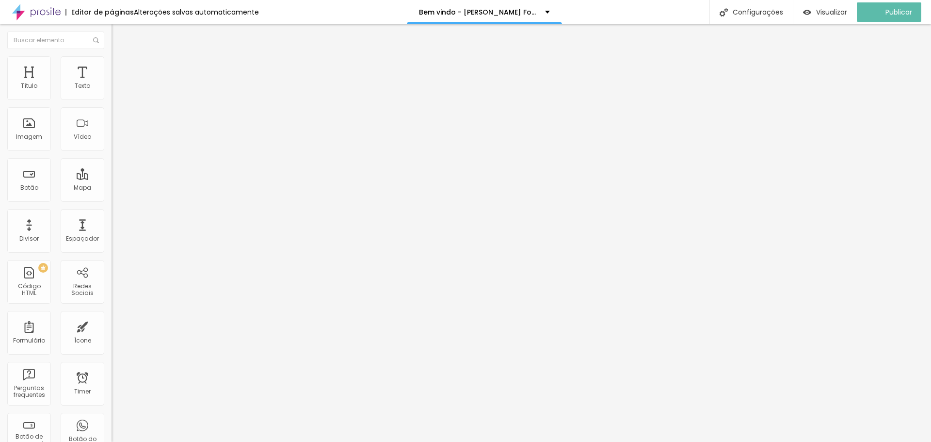
click at [111, 62] on ul "Conteúdo Estilo Avançado" at bounding box center [166, 61] width 111 height 29
drag, startPoint x: 93, startPoint y: 65, endPoint x: 83, endPoint y: 81, distance: 18.5
click at [111, 66] on li "Avançado" at bounding box center [166, 71] width 111 height 10
type input "12"
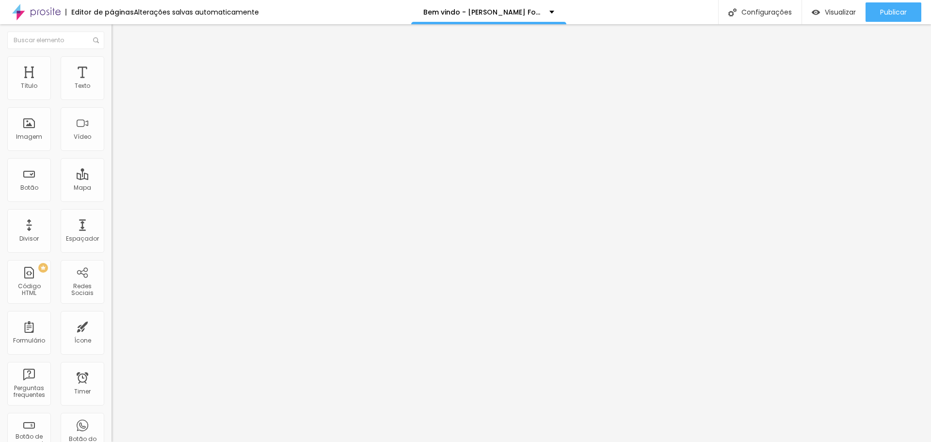
type input "13"
type input "14"
type input "16"
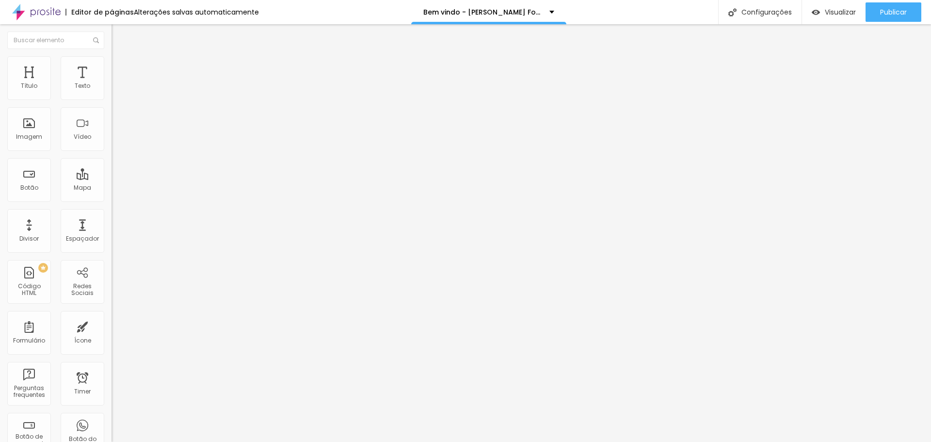
type input "16"
type input "17"
type input "18"
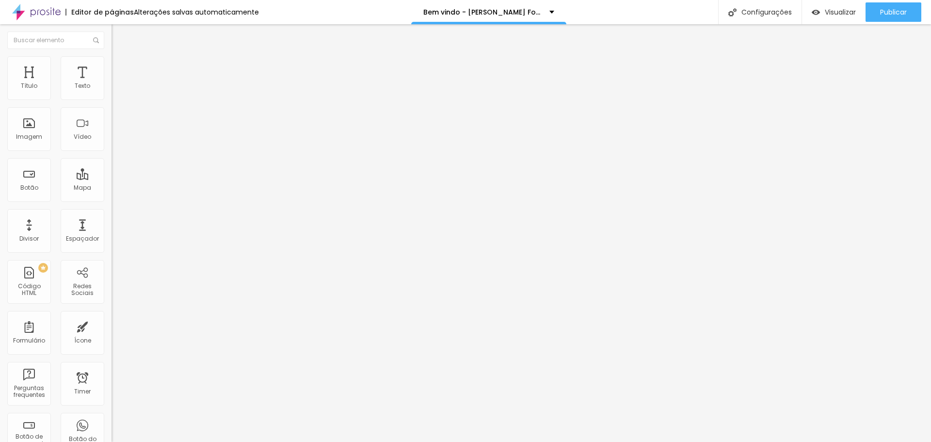
type input "19"
type input "20"
type input "19"
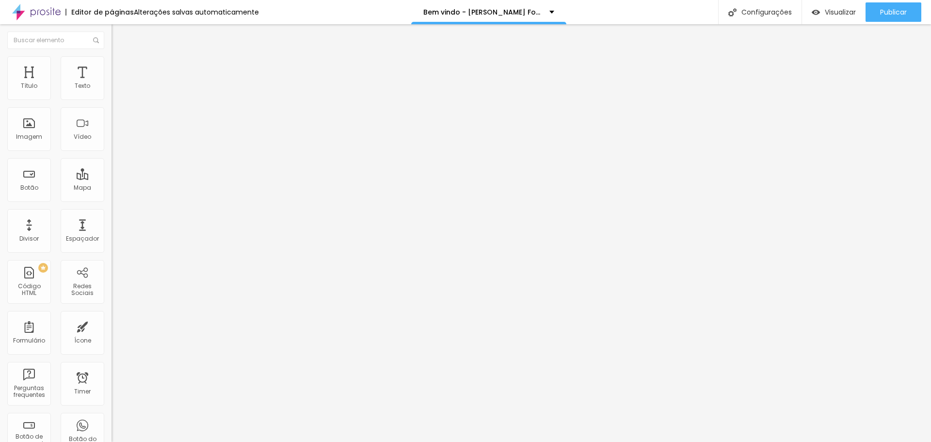
type input "19"
type input "16"
type input "9"
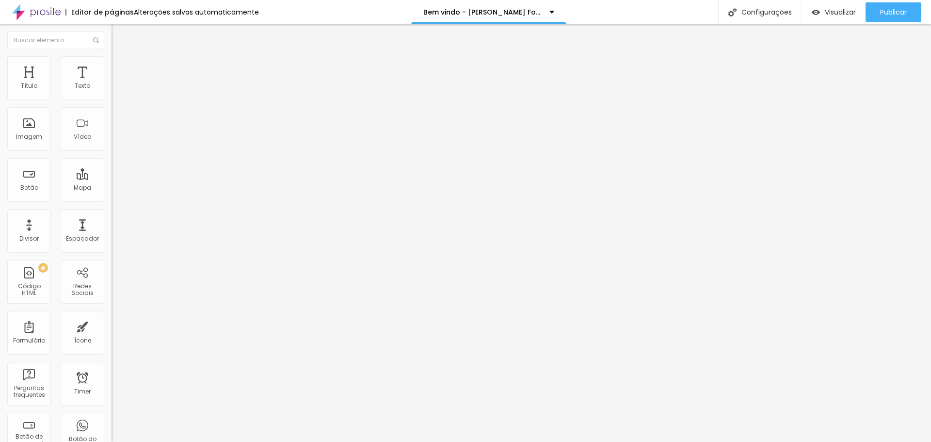
type input "2"
type input "0"
drag, startPoint x: 29, startPoint y: 97, endPoint x: 7, endPoint y: 106, distance: 24.1
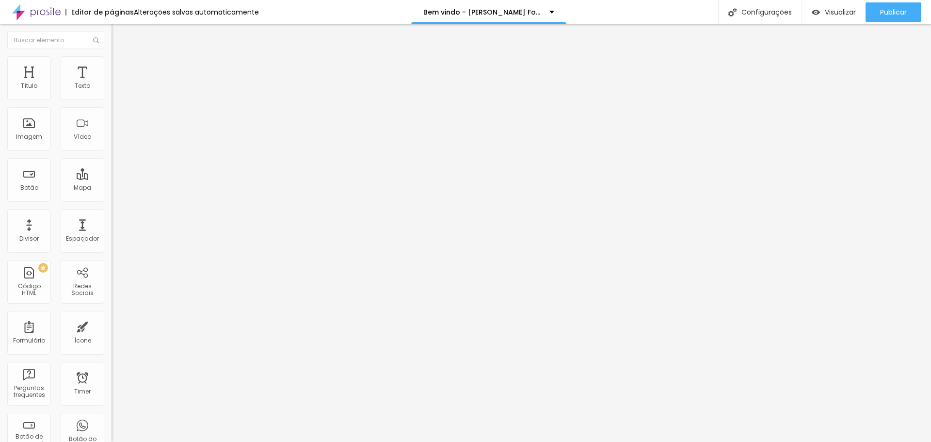
click at [111, 188] on input "range" at bounding box center [142, 192] width 63 height 8
drag, startPoint x: 22, startPoint y: 115, endPoint x: 2, endPoint y: 115, distance: 19.9
click at [111, 325] on input "range" at bounding box center [142, 329] width 63 height 8
click at [111, 57] on img at bounding box center [115, 60] width 9 height 9
drag, startPoint x: 70, startPoint y: 103, endPoint x: 76, endPoint y: 107, distance: 7.4
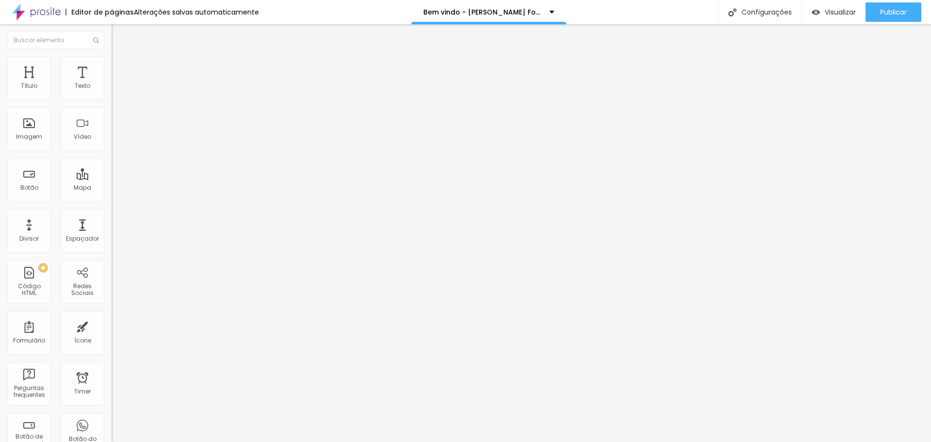
click at [111, 99] on input "range" at bounding box center [142, 96] width 63 height 8
click at [894, 21] on div "Publicar" at bounding box center [893, 11] width 27 height 19
click at [902, 12] on span "Publicar" at bounding box center [893, 12] width 27 height 8
click at [900, 9] on span "Publicar" at bounding box center [893, 12] width 27 height 8
click at [828, 10] on span "Visualizar" at bounding box center [840, 12] width 31 height 8
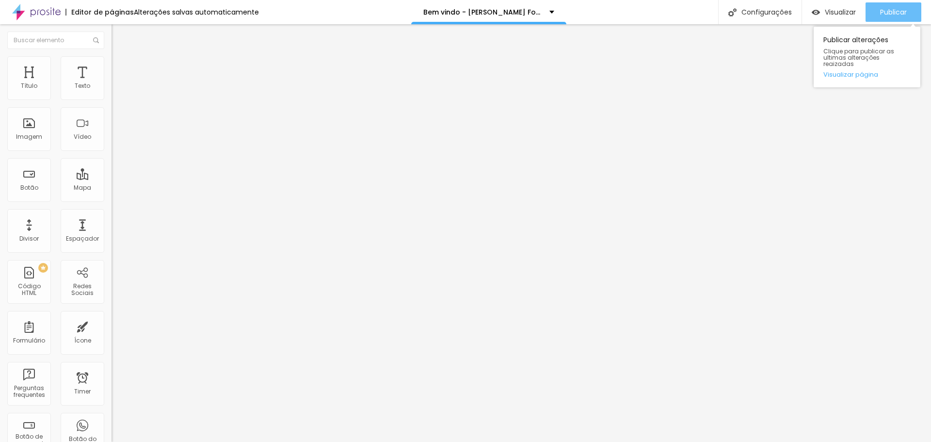
click at [895, 9] on span "Publicar" at bounding box center [893, 12] width 27 height 8
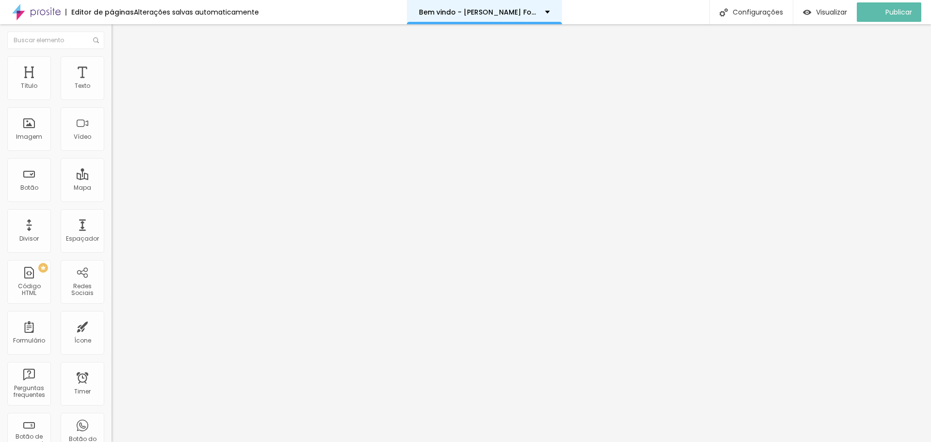
click at [549, 11] on div "Bem vindo - [PERSON_NAME] Fotografia Autoral" at bounding box center [484, 12] width 131 height 7
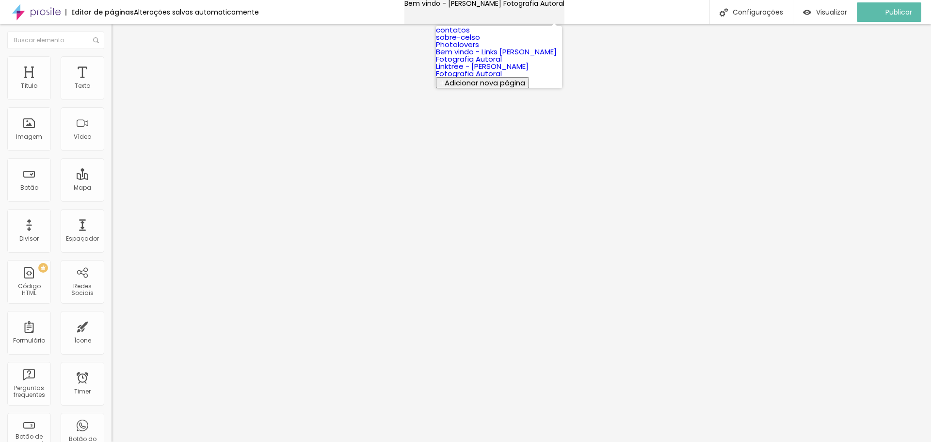
click at [547, 7] on div "Bem vindo - [PERSON_NAME] Fotografia Autoral" at bounding box center [484, 3] width 160 height 7
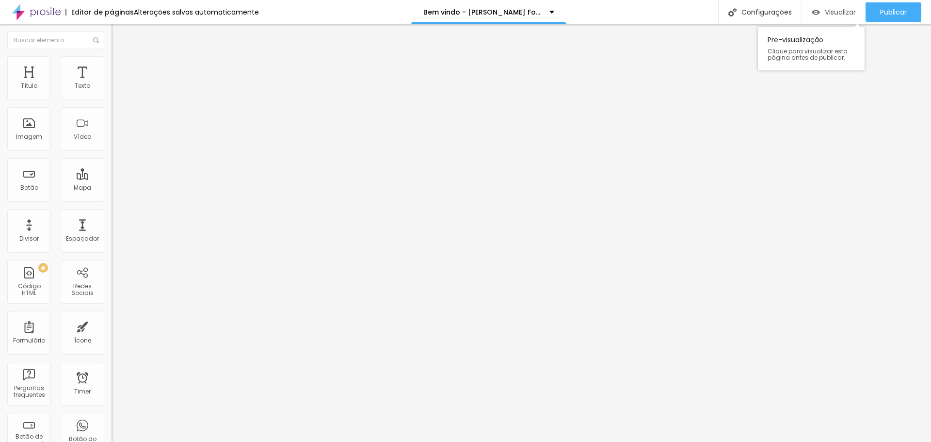
click at [825, 15] on span "Visualizar" at bounding box center [840, 12] width 31 height 8
click at [111, 61] on li "Estilo" at bounding box center [166, 61] width 111 height 10
drag, startPoint x: 72, startPoint y: 104, endPoint x: 67, endPoint y: 105, distance: 4.9
click at [111, 99] on input "range" at bounding box center [142, 96] width 63 height 8
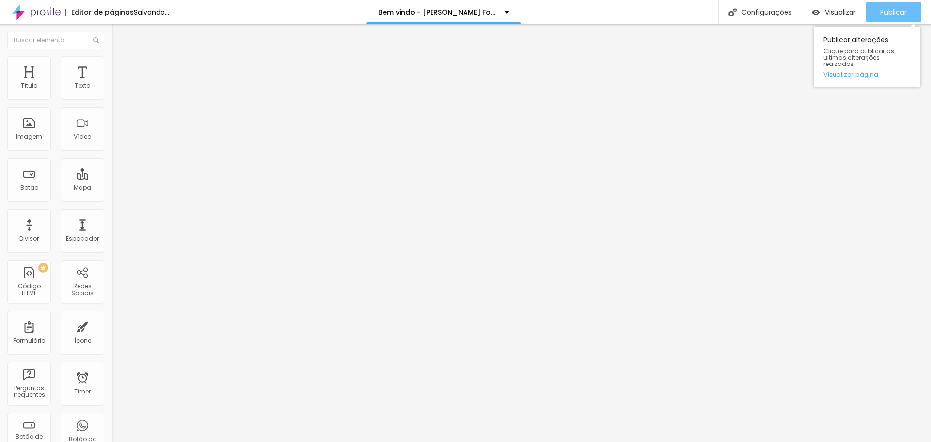
click at [896, 12] on span "Publicar" at bounding box center [893, 12] width 27 height 8
click at [893, 13] on span "Publicar" at bounding box center [893, 12] width 27 height 8
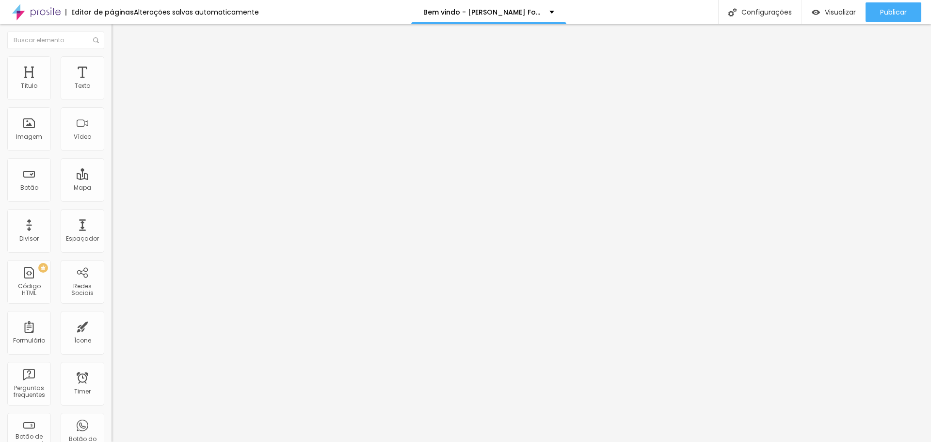
drag, startPoint x: 50, startPoint y: 64, endPoint x: 56, endPoint y: 67, distance: 7.2
click at [111, 64] on li "Estilo" at bounding box center [166, 61] width 111 height 10
drag, startPoint x: 72, startPoint y: 104, endPoint x: 67, endPoint y: 104, distance: 4.9
click at [111, 99] on input "range" at bounding box center [142, 96] width 63 height 8
click at [111, 60] on li "Estilo" at bounding box center [166, 61] width 111 height 10
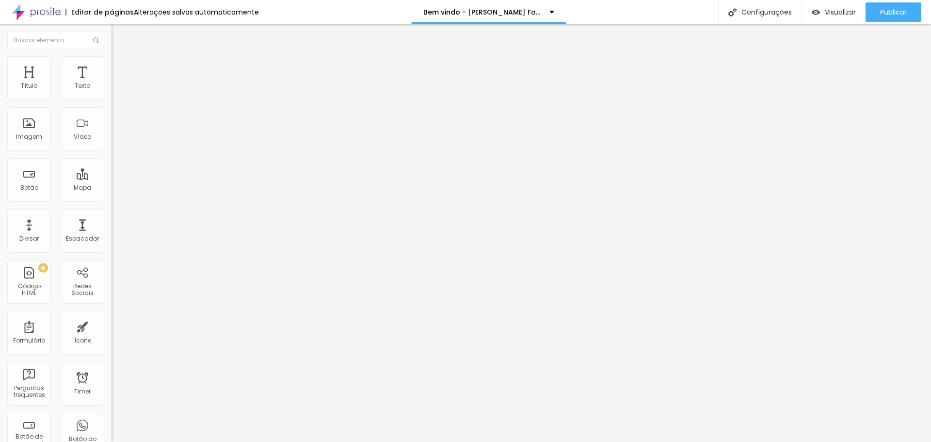
click at [111, 99] on input "range" at bounding box center [142, 96] width 63 height 8
click at [111, 58] on img at bounding box center [115, 60] width 9 height 9
drag, startPoint x: 71, startPoint y: 101, endPoint x: 76, endPoint y: 100, distance: 4.9
click at [111, 99] on input "range" at bounding box center [142, 96] width 63 height 8
click at [111, 63] on li "Estilo" at bounding box center [166, 61] width 111 height 10
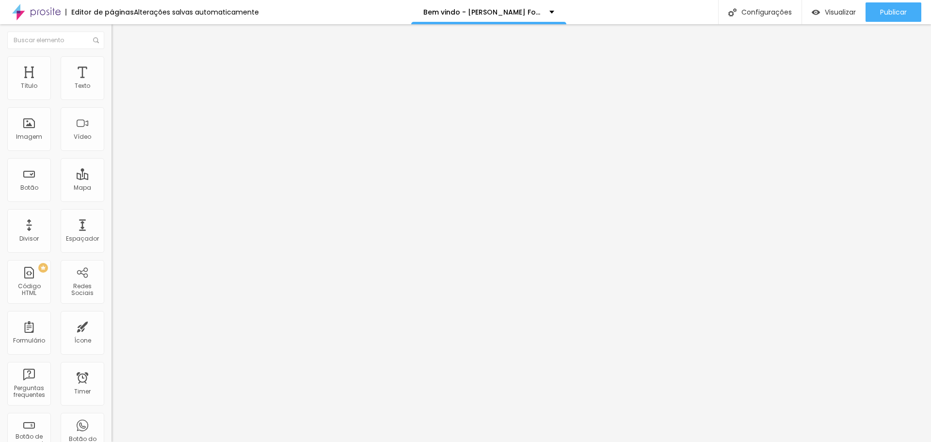
click at [111, 100] on div "Tamanho 70 px %" at bounding box center [166, 88] width 111 height 25
click at [111, 99] on input "range" at bounding box center [142, 96] width 63 height 8
click at [111, 61] on ul "Conteúdo Estilo Avançado" at bounding box center [166, 61] width 111 height 29
click at [111, 66] on li "Avançado" at bounding box center [166, 71] width 111 height 10
drag, startPoint x: 38, startPoint y: 122, endPoint x: 31, endPoint y: 113, distance: 11.1
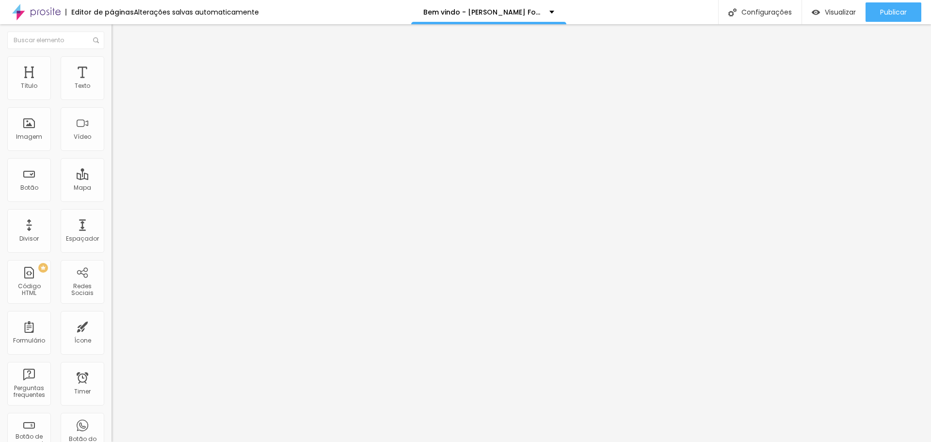
click at [111, 213] on div "144 px Espaçamento vertical" at bounding box center [166, 281] width 111 height 137
drag, startPoint x: 31, startPoint y: 113, endPoint x: 14, endPoint y: 116, distance: 17.2
click at [111, 325] on input "range" at bounding box center [142, 329] width 63 height 8
click at [892, 24] on div "Publicar alterações Clique para publicar as ultimas alterações reaizadas Visual…" at bounding box center [866, 54] width 107 height 65
click at [895, 14] on span "Publicar" at bounding box center [893, 12] width 27 height 8
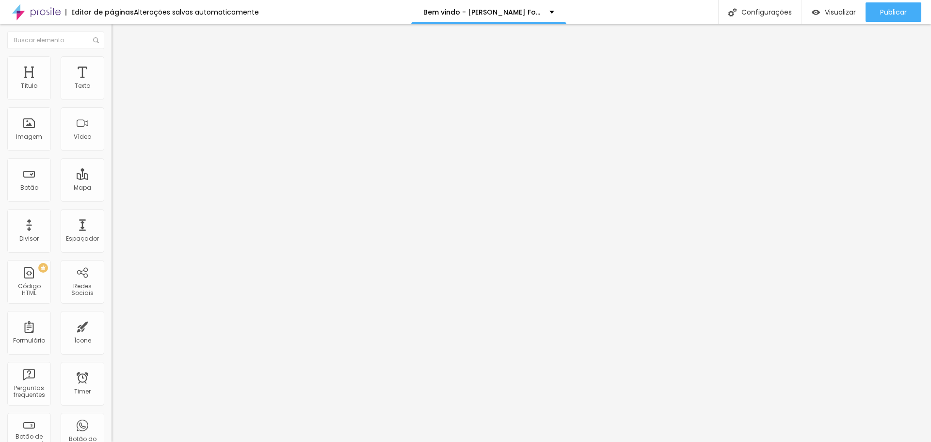
click at [111, 64] on li "Estilo" at bounding box center [166, 61] width 111 height 10
drag, startPoint x: 65, startPoint y: 103, endPoint x: 55, endPoint y: 103, distance: 10.2
click at [111, 99] on input "range" at bounding box center [142, 96] width 63 height 8
click at [111, 64] on li "Estilo" at bounding box center [166, 61] width 111 height 10
drag, startPoint x: 64, startPoint y: 105, endPoint x: 59, endPoint y: 104, distance: 5.4
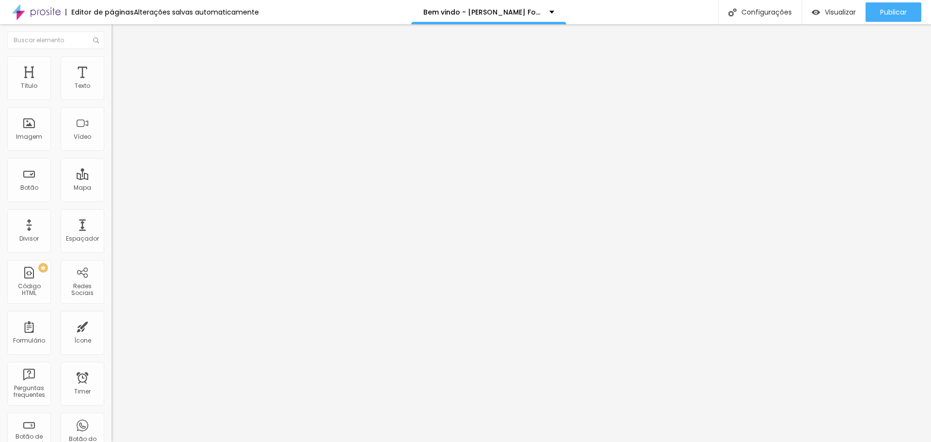
click at [111, 99] on input "range" at bounding box center [142, 96] width 63 height 8
click at [111, 60] on img at bounding box center [115, 60] width 9 height 9
drag, startPoint x: 58, startPoint y: 106, endPoint x: 50, endPoint y: 104, distance: 7.9
click at [111, 99] on input "range" at bounding box center [142, 96] width 63 height 8
click at [111, 66] on li "Estilo" at bounding box center [166, 61] width 111 height 10
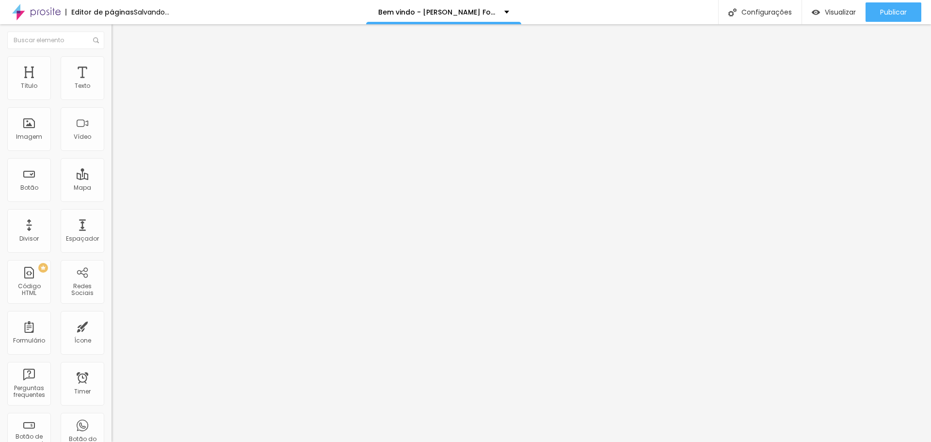
drag, startPoint x: 56, startPoint y: 105, endPoint x: 50, endPoint y: 105, distance: 5.8
click at [111, 99] on input "range" at bounding box center [142, 96] width 63 height 8
drag, startPoint x: 56, startPoint y: 66, endPoint x: 58, endPoint y: 73, distance: 6.8
click at [120, 67] on span "Estilo" at bounding box center [127, 63] width 15 height 8
drag, startPoint x: 57, startPoint y: 101, endPoint x: 104, endPoint y: 103, distance: 47.1
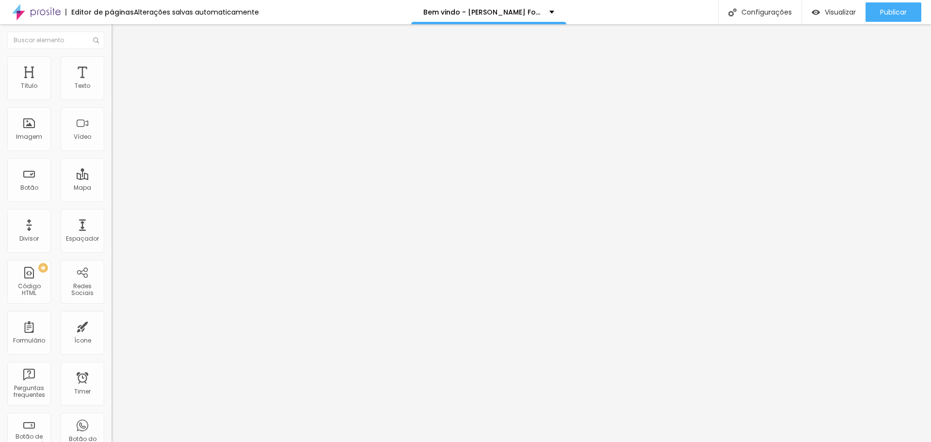
click at [111, 99] on input "range" at bounding box center [142, 96] width 63 height 8
click at [111, 57] on img at bounding box center [115, 60] width 9 height 9
drag, startPoint x: 59, startPoint y: 101, endPoint x: 63, endPoint y: 104, distance: 5.0
click at [111, 100] on div at bounding box center [166, 96] width 111 height 9
drag, startPoint x: 62, startPoint y: 104, endPoint x: 55, endPoint y: 106, distance: 6.9
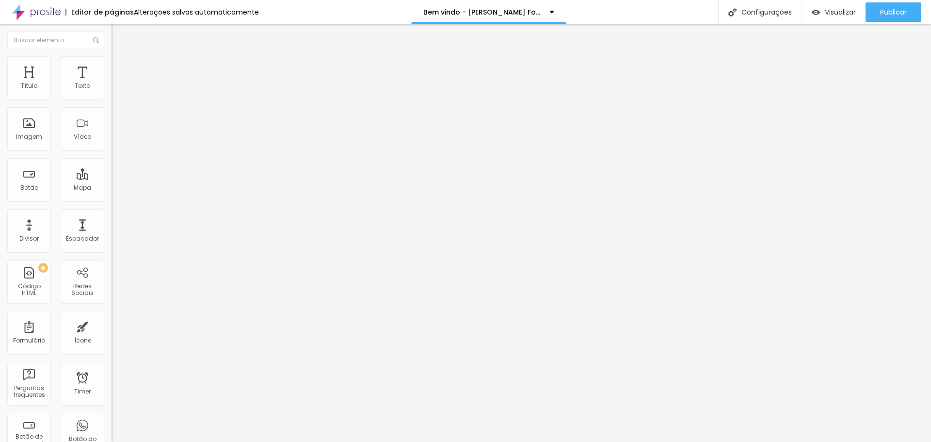
click at [111, 100] on div at bounding box center [166, 96] width 111 height 9
drag, startPoint x: 63, startPoint y: 106, endPoint x: 56, endPoint y: 107, distance: 6.4
click at [111, 99] on input "range" at bounding box center [142, 96] width 63 height 8
drag, startPoint x: 57, startPoint y: 107, endPoint x: 65, endPoint y: 111, distance: 9.8
click at [111, 99] on input "range" at bounding box center [142, 96] width 63 height 8
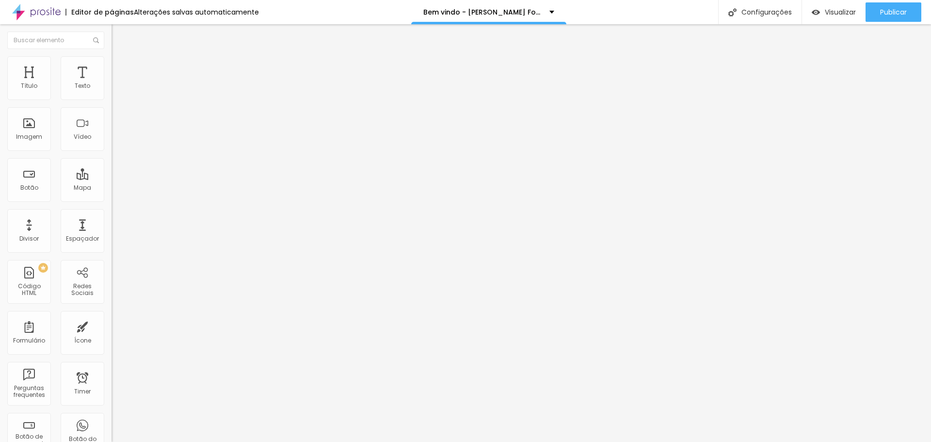
click at [120, 66] on span "Estilo" at bounding box center [127, 63] width 15 height 8
drag, startPoint x: 65, startPoint y: 103, endPoint x: 50, endPoint y: 107, distance: 15.5
click at [111, 99] on input "range" at bounding box center [142, 96] width 63 height 8
drag, startPoint x: 56, startPoint y: 62, endPoint x: 66, endPoint y: 84, distance: 23.9
click at [111, 62] on img at bounding box center [115, 60] width 9 height 9
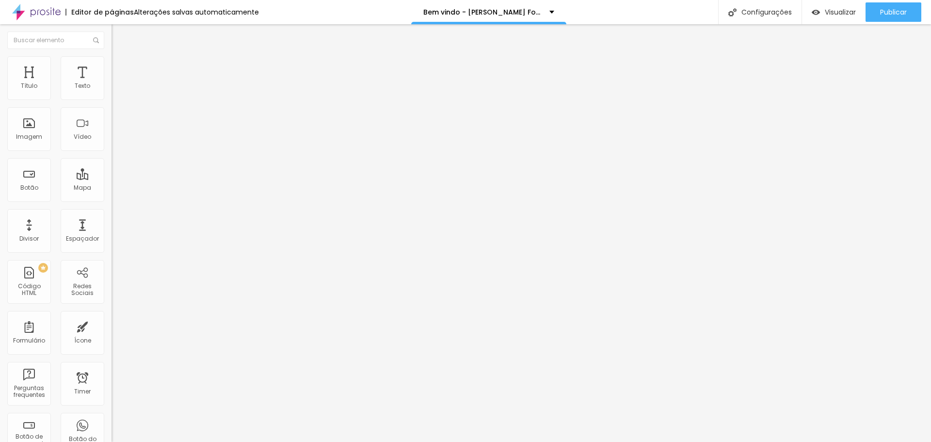
click at [111, 100] on div at bounding box center [166, 96] width 111 height 9
drag, startPoint x: 65, startPoint y: 106, endPoint x: 52, endPoint y: 107, distance: 13.1
click at [111, 99] on input "range" at bounding box center [142, 96] width 63 height 8
click at [111, 63] on li "Estilo" at bounding box center [166, 61] width 111 height 10
drag, startPoint x: 67, startPoint y: 103, endPoint x: 51, endPoint y: 120, distance: 23.7
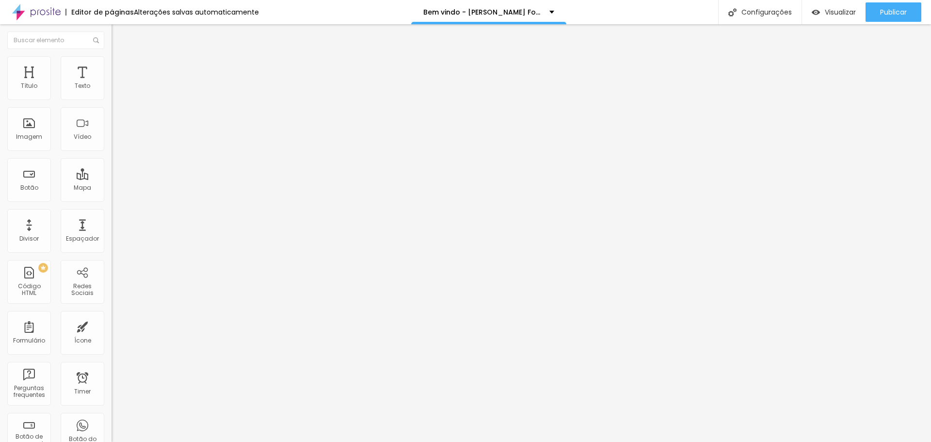
click at [111, 99] on input "range" at bounding box center [142, 96] width 63 height 8
click at [905, 12] on span "Publicar" at bounding box center [893, 12] width 27 height 8
click at [851, 9] on span "Visualizar" at bounding box center [840, 12] width 31 height 8
drag, startPoint x: 90, startPoint y: 60, endPoint x: 93, endPoint y: 65, distance: 6.1
click at [111, 66] on img at bounding box center [115, 70] width 9 height 9
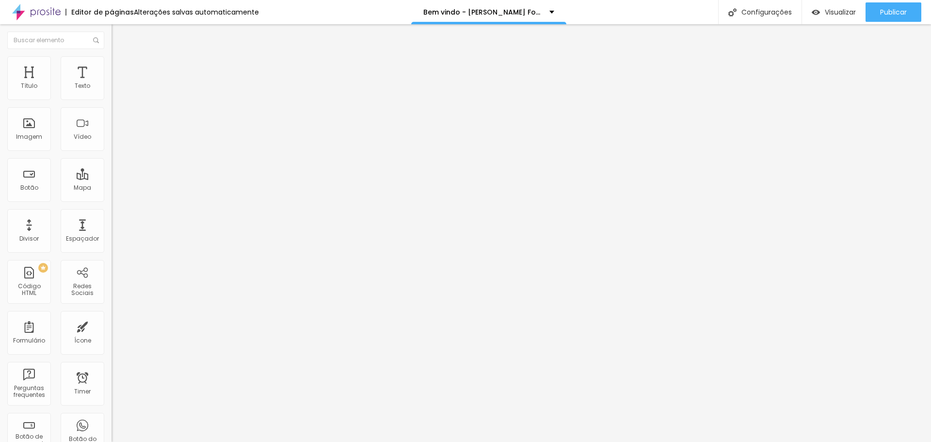
click at [120, 68] on span "Avançado" at bounding box center [136, 72] width 32 height 8
drag, startPoint x: 20, startPoint y: 112, endPoint x: 29, endPoint y: 114, distance: 8.8
click at [111, 325] on input "range" at bounding box center [142, 329] width 63 height 8
click at [862, 9] on icon "button" at bounding box center [860, 12] width 12 height 12
click at [836, 14] on span "Visualizar" at bounding box center [831, 12] width 31 height 8
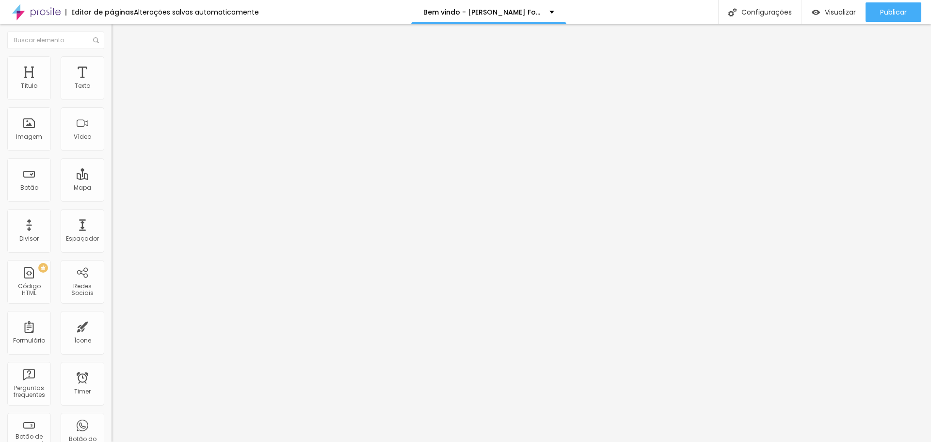
click at [111, 56] on li "Estilo" at bounding box center [166, 61] width 111 height 10
click at [111, 99] on input "range" at bounding box center [142, 96] width 63 height 8
click at [111, 62] on img at bounding box center [115, 60] width 9 height 9
drag, startPoint x: 61, startPoint y: 106, endPoint x: 87, endPoint y: 136, distance: 39.5
click at [111, 99] on input "range" at bounding box center [142, 96] width 63 height 8
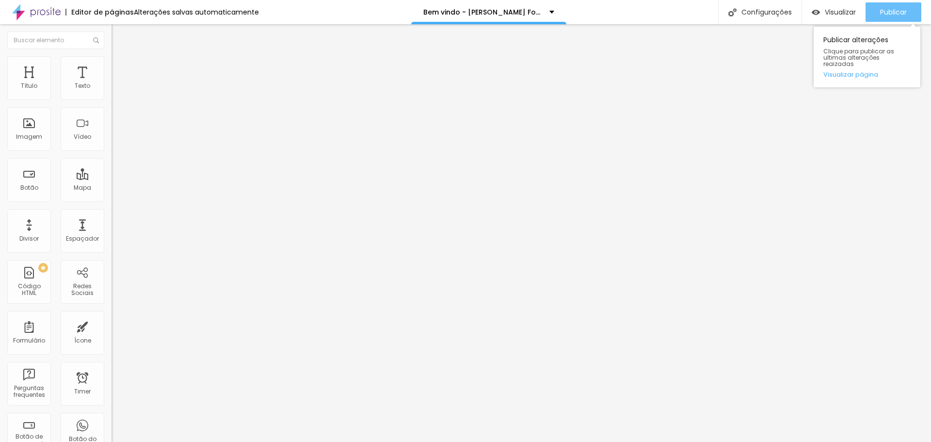
click at [898, 16] on span "Publicar" at bounding box center [893, 12] width 27 height 8
click at [844, 9] on span "Visualizar" at bounding box center [840, 12] width 31 height 8
drag, startPoint x: 53, startPoint y: 64, endPoint x: 79, endPoint y: 83, distance: 31.6
click at [111, 64] on li "Estilo" at bounding box center [166, 61] width 111 height 10
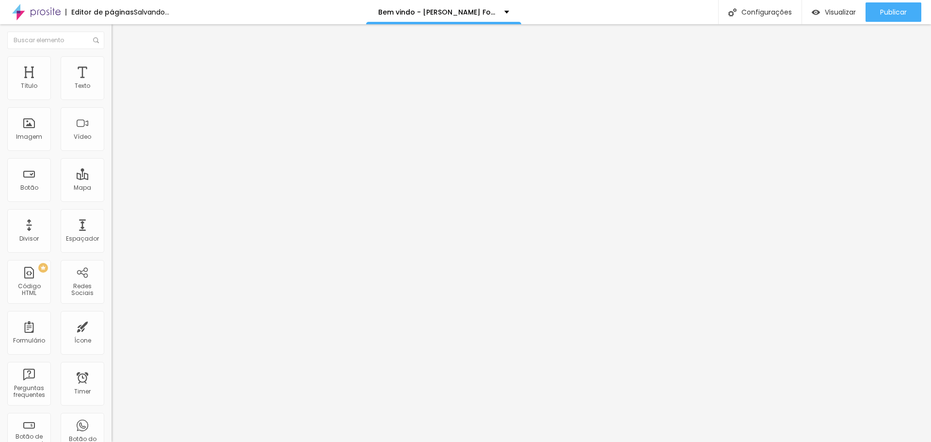
drag, startPoint x: 53, startPoint y: 105, endPoint x: 60, endPoint y: 103, distance: 6.9
click at [111, 99] on input "range" at bounding box center [142, 96] width 63 height 8
click at [111, 71] on ul "Conteúdo Estilo Avançado" at bounding box center [166, 61] width 111 height 29
drag, startPoint x: 52, startPoint y: 66, endPoint x: 62, endPoint y: 74, distance: 12.4
click at [120, 65] on span "Estilo" at bounding box center [127, 63] width 15 height 8
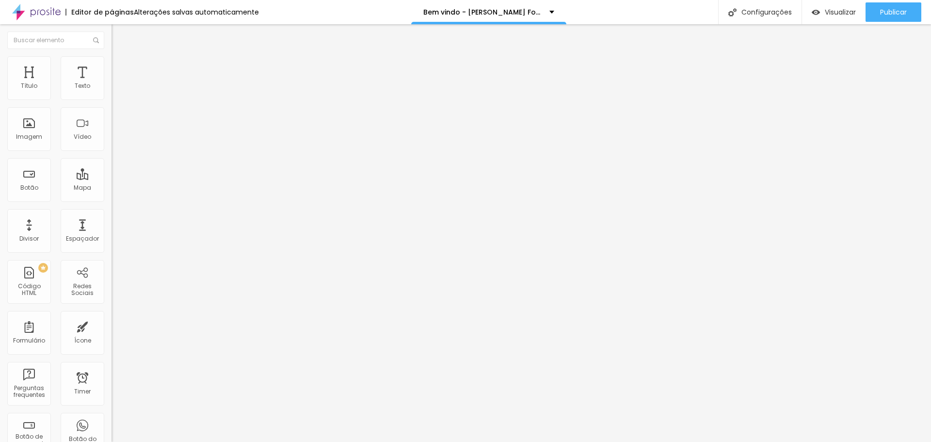
click at [111, 99] on input "range" at bounding box center [142, 96] width 63 height 8
click at [111, 62] on img at bounding box center [115, 60] width 9 height 9
drag, startPoint x: 54, startPoint y: 106, endPoint x: 60, endPoint y: 105, distance: 5.4
click at [111, 99] on input "range" at bounding box center [142, 96] width 63 height 8
drag, startPoint x: 56, startPoint y: 68, endPoint x: 62, endPoint y: 72, distance: 6.6
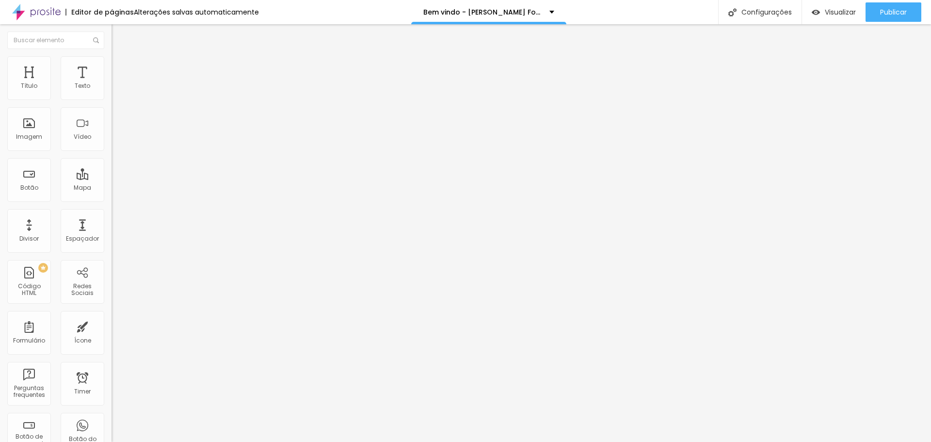
click at [120, 67] on span "Estilo" at bounding box center [127, 63] width 15 height 8
drag, startPoint x: 57, startPoint y: 104, endPoint x: 63, endPoint y: 103, distance: 5.9
click at [111, 99] on input "range" at bounding box center [142, 96] width 63 height 8
drag, startPoint x: 58, startPoint y: 58, endPoint x: 67, endPoint y: 81, distance: 24.8
click at [111, 58] on img at bounding box center [115, 60] width 9 height 9
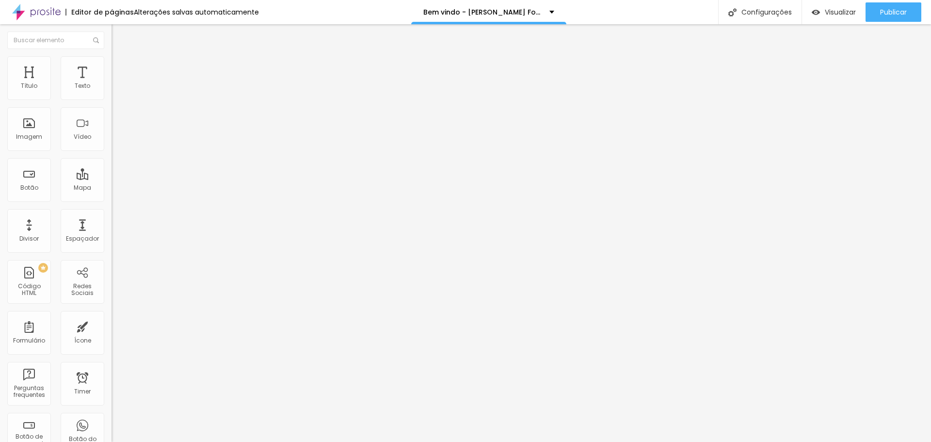
click at [111, 99] on input "range" at bounding box center [142, 96] width 63 height 8
drag, startPoint x: 56, startPoint y: 67, endPoint x: 62, endPoint y: 80, distance: 14.5
click at [120, 67] on span "Estilo" at bounding box center [127, 63] width 15 height 8
drag, startPoint x: 52, startPoint y: 103, endPoint x: 77, endPoint y: 86, distance: 30.0
click at [111, 99] on input "range" at bounding box center [142, 96] width 63 height 8
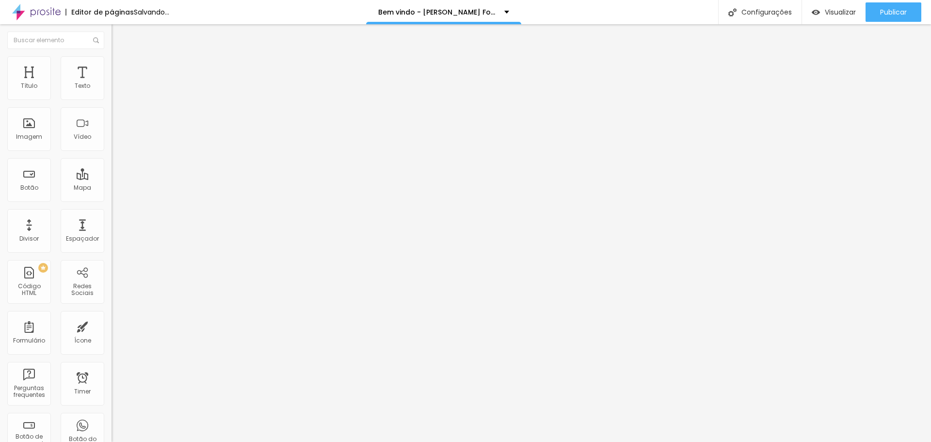
click at [120, 68] on span "Avançado" at bounding box center [136, 72] width 32 height 8
drag, startPoint x: 35, startPoint y: 96, endPoint x: 8, endPoint y: 102, distance: 27.2
click at [111, 188] on input "range" at bounding box center [142, 192] width 63 height 8
drag, startPoint x: 34, startPoint y: 112, endPoint x: 11, endPoint y: 113, distance: 23.3
click at [111, 213] on div "10 Espaço de baixo" at bounding box center [166, 281] width 111 height 137
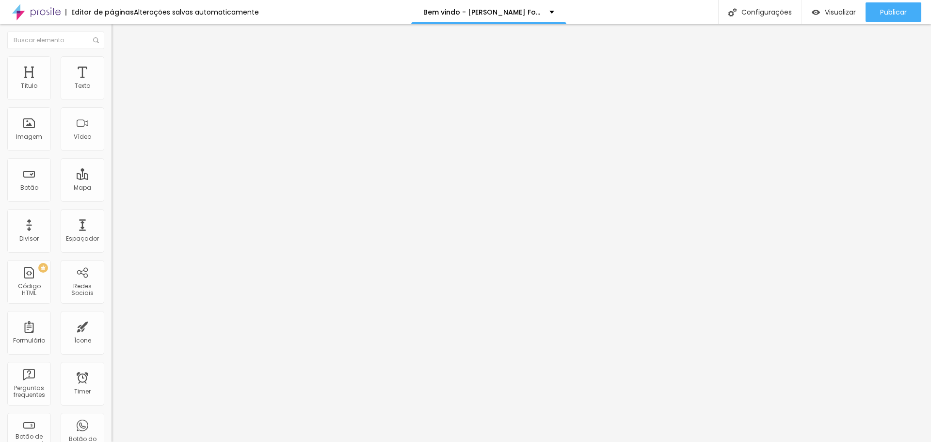
drag, startPoint x: 13, startPoint y: 116, endPoint x: 5, endPoint y: 120, distance: 8.7
click at [111, 325] on input "range" at bounding box center [142, 329] width 63 height 8
drag, startPoint x: 80, startPoint y: 64, endPoint x: 75, endPoint y: 81, distance: 17.8
click at [111, 66] on li "Avançado" at bounding box center [166, 71] width 111 height 10
drag, startPoint x: 26, startPoint y: 98, endPoint x: 26, endPoint y: 109, distance: 10.7
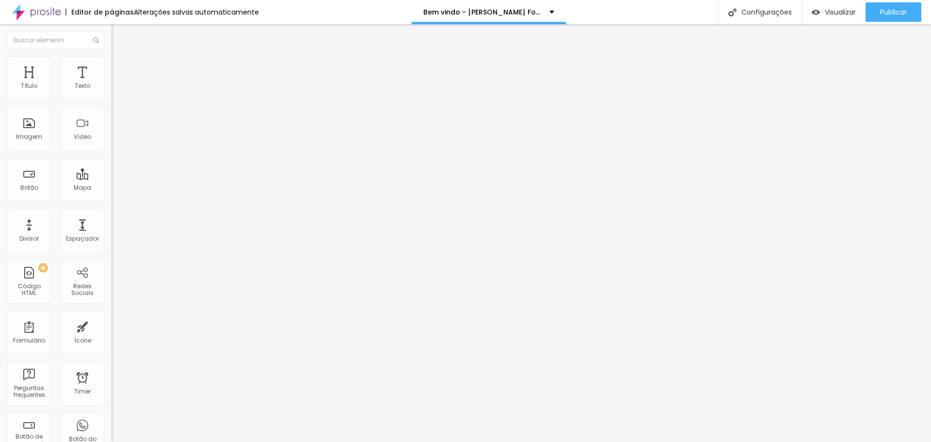
click at [111, 188] on input "range" at bounding box center [142, 192] width 63 height 8
drag, startPoint x: 34, startPoint y: 116, endPoint x: 5, endPoint y: 120, distance: 29.3
click at [111, 325] on input "range" at bounding box center [142, 329] width 63 height 8
click at [111, 197] on input "0" at bounding box center [132, 202] width 42 height 10
drag, startPoint x: 90, startPoint y: 96, endPoint x: 107, endPoint y: 99, distance: 16.7
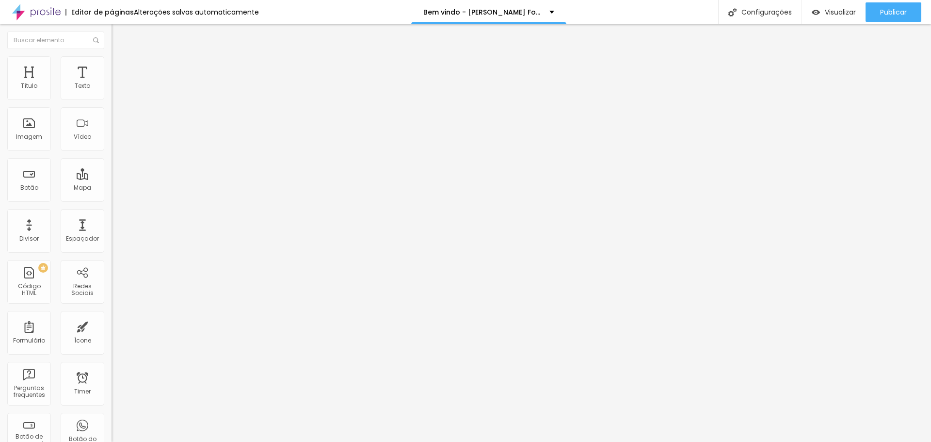
click at [111, 98] on div "0 Espaço de cima" at bounding box center [166, 144] width 111 height 137
drag, startPoint x: 92, startPoint y: 111, endPoint x: 108, endPoint y: 111, distance: 15.5
click at [111, 213] on div "0 Espaço de baixo" at bounding box center [166, 281] width 111 height 137
click at [120, 68] on span "Avançado" at bounding box center [136, 72] width 32 height 8
drag, startPoint x: 98, startPoint y: 96, endPoint x: 108, endPoint y: 95, distance: 10.2
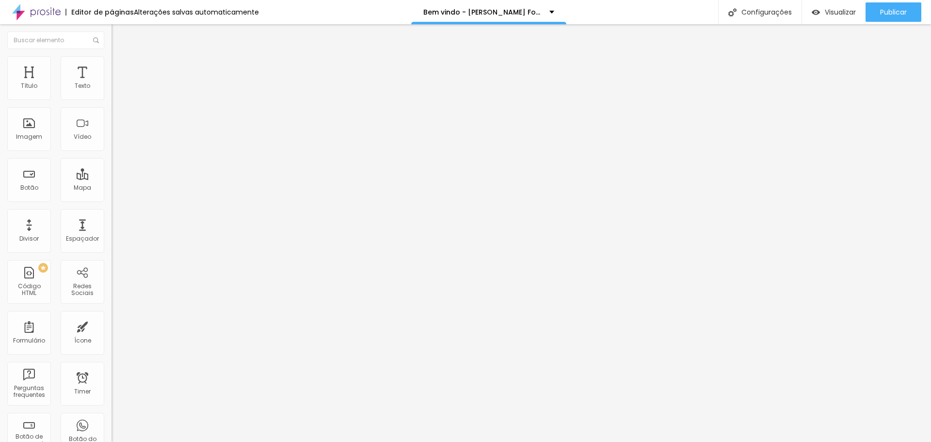
click at [111, 95] on div "0 Espaço de cima 0 Espaço de baixo ID Html Classes Html Visível nos dispositivo…" at bounding box center [166, 280] width 111 height 408
drag, startPoint x: 51, startPoint y: 61, endPoint x: 55, endPoint y: 78, distance: 17.9
click at [111, 61] on img at bounding box center [115, 60] width 9 height 9
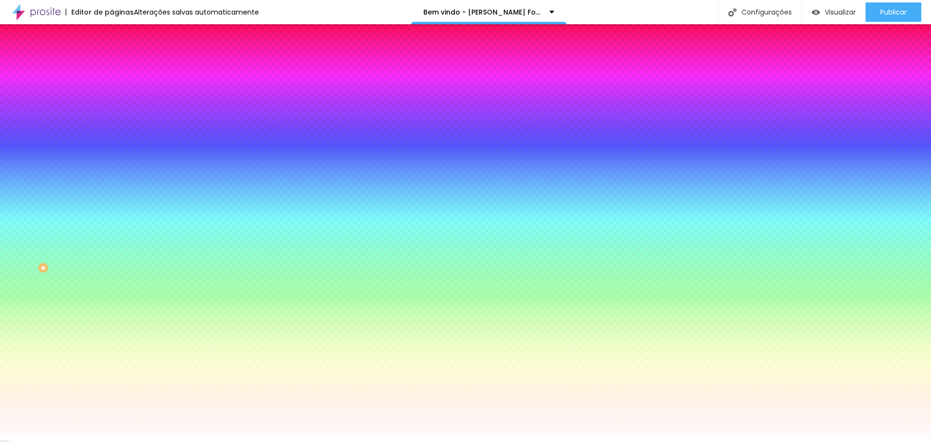
drag, startPoint x: 90, startPoint y: 64, endPoint x: 90, endPoint y: 71, distance: 6.8
click at [111, 66] on li "Avançado" at bounding box center [166, 71] width 111 height 10
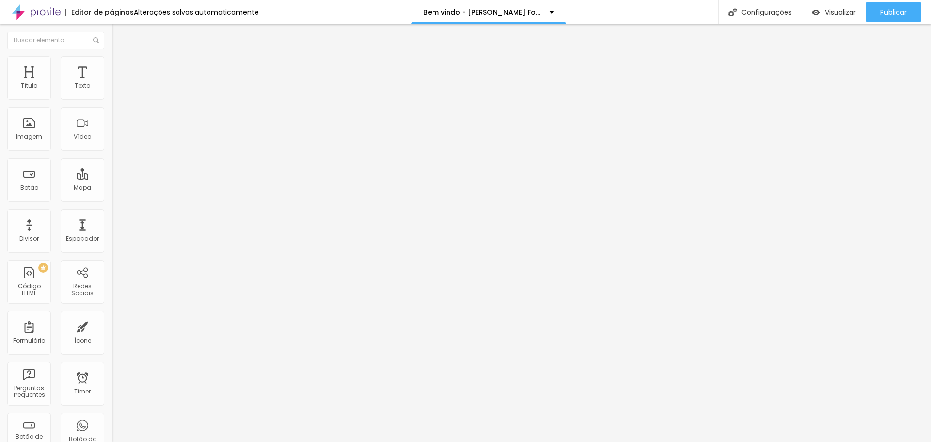
click at [111, 325] on input "range" at bounding box center [142, 329] width 63 height 8
drag, startPoint x: 9, startPoint y: 27, endPoint x: 14, endPoint y: 32, distance: 7.2
click at [111, 28] on button "Editar Coluna" at bounding box center [166, 35] width 111 height 22
click at [111, 81] on img at bounding box center [114, 79] width 6 height 6
drag, startPoint x: 112, startPoint y: 213, endPoint x: 120, endPoint y: 212, distance: 8.4
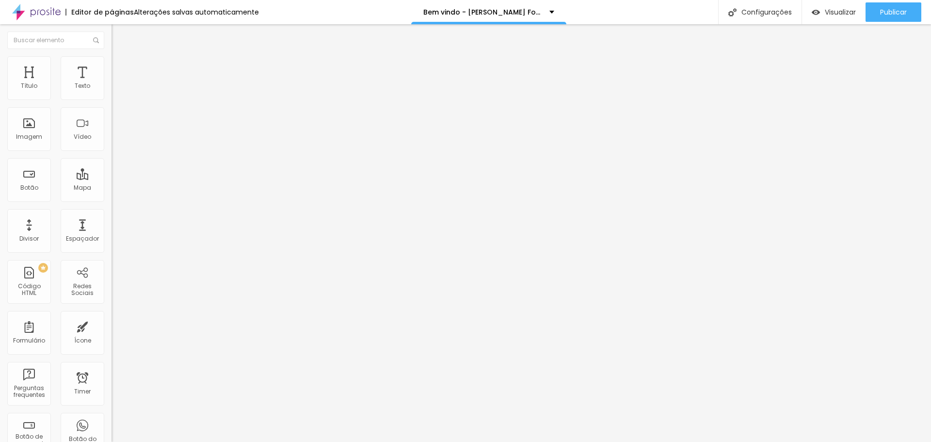
click at [120, 67] on span "Estilo" at bounding box center [127, 63] width 15 height 8
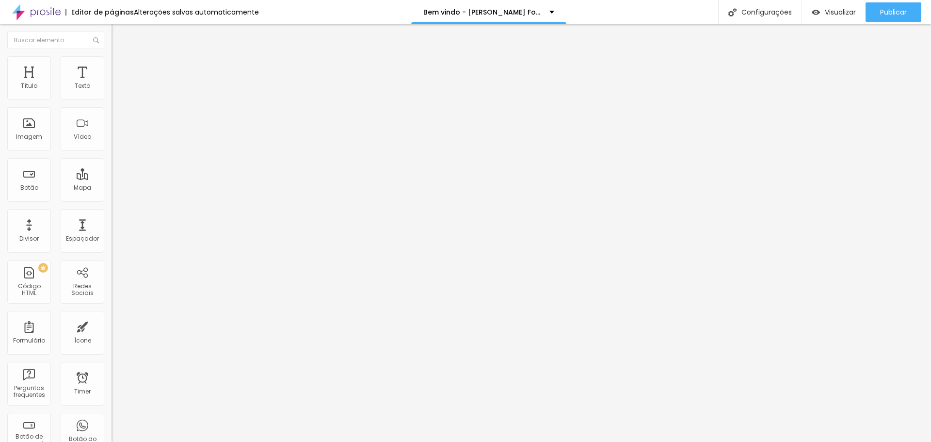
drag, startPoint x: 69, startPoint y: 105, endPoint x: 64, endPoint y: 101, distance: 7.0
click at [111, 99] on input "range" at bounding box center [142, 96] width 63 height 8
click at [120, 57] on span "Conteúdo" at bounding box center [135, 53] width 30 height 8
drag, startPoint x: 95, startPoint y: 219, endPoint x: 100, endPoint y: 221, distance: 6.3
click at [111, 177] on div "Proporção Original Cinema 16:9 Padrão 4:3 Quadrado 1:1 Original" at bounding box center [166, 158] width 111 height 38
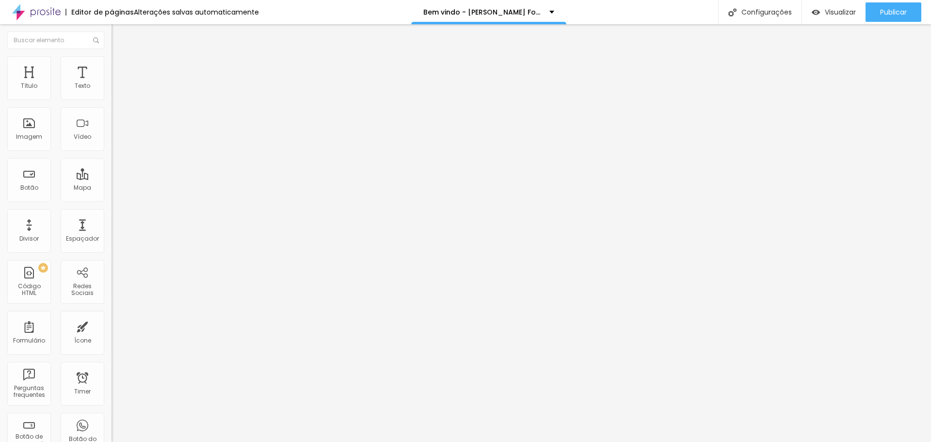
click at [111, 152] on span "Original" at bounding box center [122, 147] width 23 height 8
click at [111, 157] on div "Cinema 16:9" at bounding box center [166, 154] width 111 height 6
click at [111, 62] on img at bounding box center [115, 60] width 9 height 9
drag, startPoint x: 65, startPoint y: 101, endPoint x: 56, endPoint y: 102, distance: 9.7
click at [111, 99] on input "range" at bounding box center [142, 96] width 63 height 8
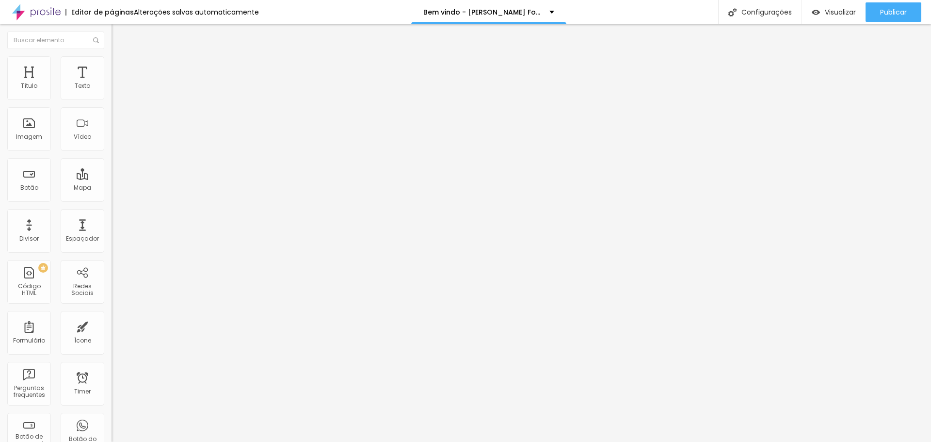
click at [111, 66] on li "Avançado" at bounding box center [166, 71] width 111 height 10
drag, startPoint x: 27, startPoint y: 114, endPoint x: 19, endPoint y: 103, distance: 13.6
click at [111, 325] on input "range" at bounding box center [142, 329] width 63 height 8
click at [111, 96] on div "10 Espaço de cima" at bounding box center [166, 144] width 111 height 137
drag, startPoint x: 33, startPoint y: 91, endPoint x: 15, endPoint y: 95, distance: 18.7
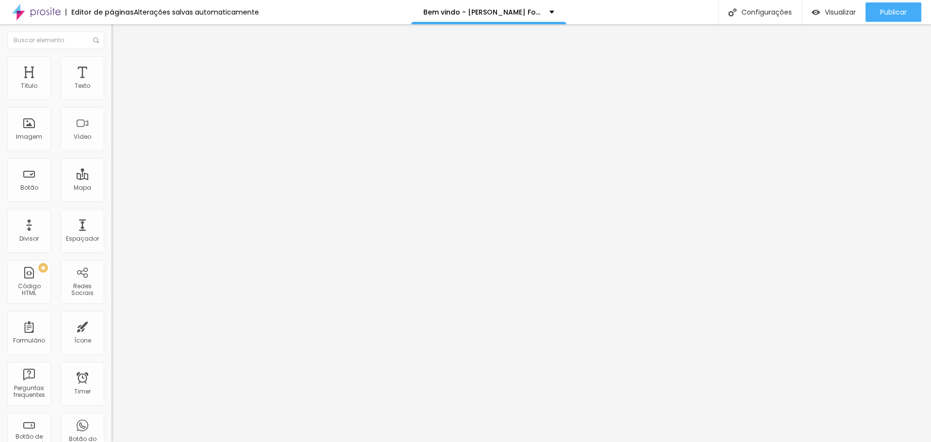
click at [111, 96] on div "10 Espaço de cima" at bounding box center [166, 144] width 111 height 137
drag, startPoint x: 30, startPoint y: 96, endPoint x: 20, endPoint y: 87, distance: 13.4
click at [111, 188] on input "range" at bounding box center [142, 192] width 63 height 8
click at [111, 56] on li "Conteúdo" at bounding box center [166, 52] width 111 height 10
click at [111, 152] on span "16:9 Cinema" at bounding box center [129, 147] width 37 height 8
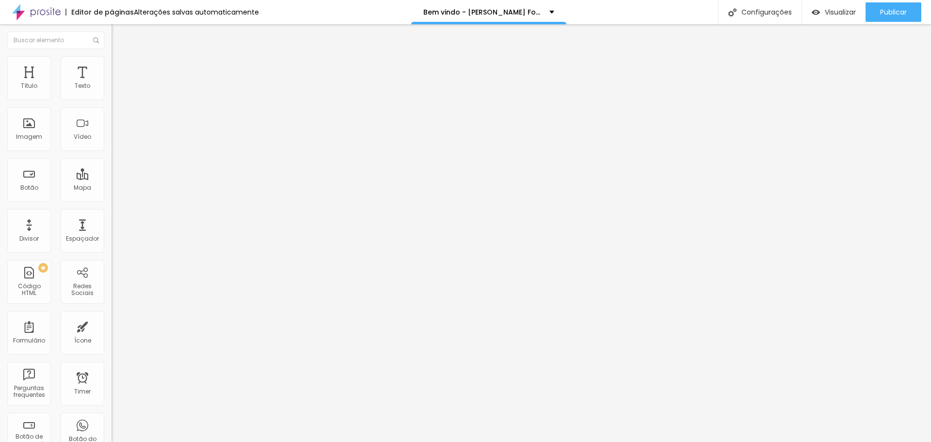
click at [111, 167] on span "Padrão" at bounding box center [122, 163] width 22 height 8
drag, startPoint x: 13, startPoint y: 38, endPoint x: 16, endPoint y: 43, distance: 5.2
click at [119, 38] on img "button" at bounding box center [123, 36] width 8 height 8
click at [116, 140] on icon "button" at bounding box center [118, 138] width 4 height 4
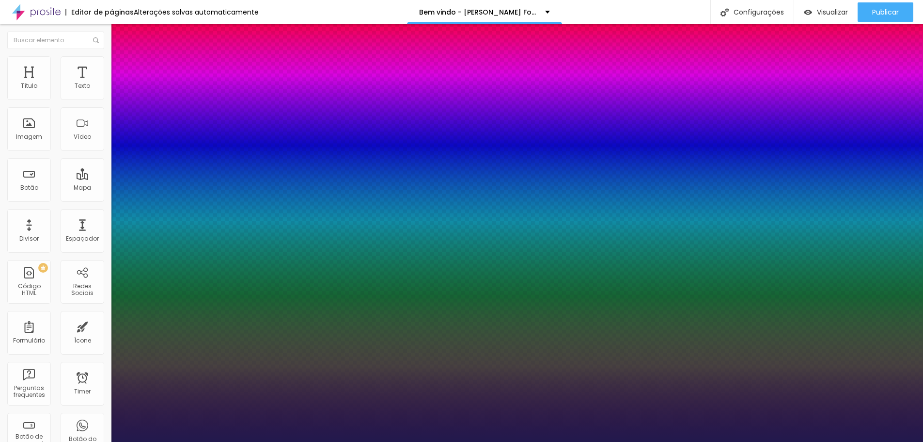
drag, startPoint x: 135, startPoint y: 274, endPoint x: 137, endPoint y: 279, distance: 5.2
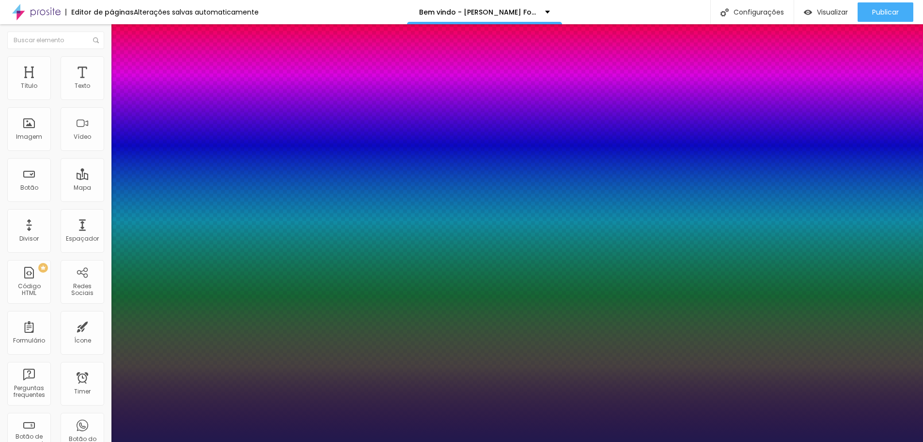
drag, startPoint x: 155, startPoint y: 342, endPoint x: 147, endPoint y: 330, distance: 14.6
drag, startPoint x: 125, startPoint y: 298, endPoint x: 113, endPoint y: 304, distance: 13.4
drag, startPoint x: 125, startPoint y: 321, endPoint x: 97, endPoint y: 321, distance: 27.2
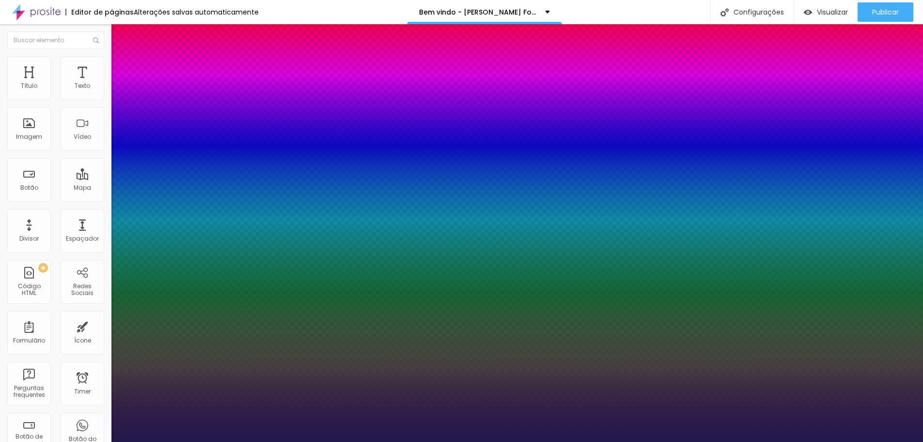
click at [353, 441] on div at bounding box center [461, 442] width 923 height 0
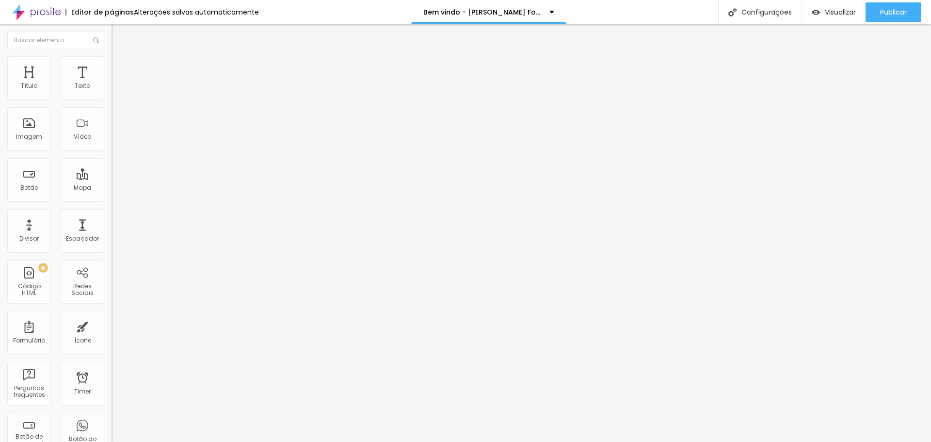
click at [111, 63] on li "Avançado" at bounding box center [166, 61] width 111 height 10
drag, startPoint x: 30, startPoint y: 97, endPoint x: 41, endPoint y: 96, distance: 10.8
click at [111, 178] on input "range" at bounding box center [142, 182] width 63 height 8
click at [111, 56] on li "Estilo" at bounding box center [166, 52] width 111 height 10
click at [111, 143] on button "button" at bounding box center [118, 138] width 14 height 10
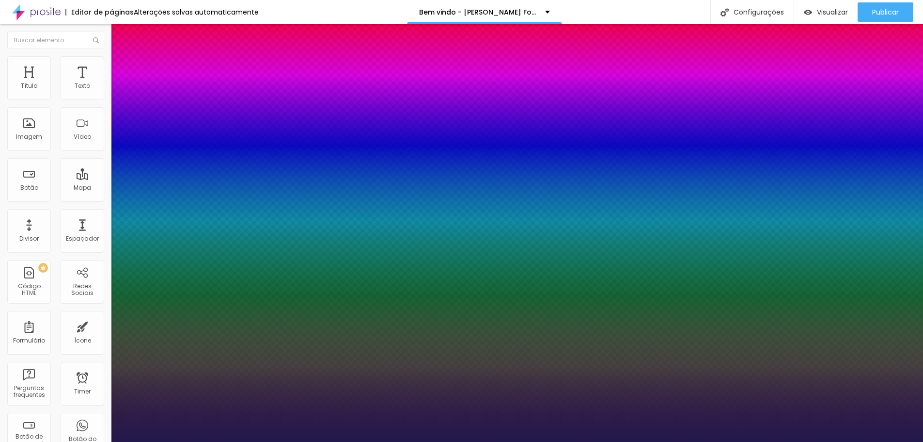
drag, startPoint x: 145, startPoint y: 274, endPoint x: 137, endPoint y: 272, distance: 8.0
drag, startPoint x: 154, startPoint y: 343, endPoint x: 170, endPoint y: 339, distance: 16.5
click at [398, 441] on div at bounding box center [461, 442] width 923 height 0
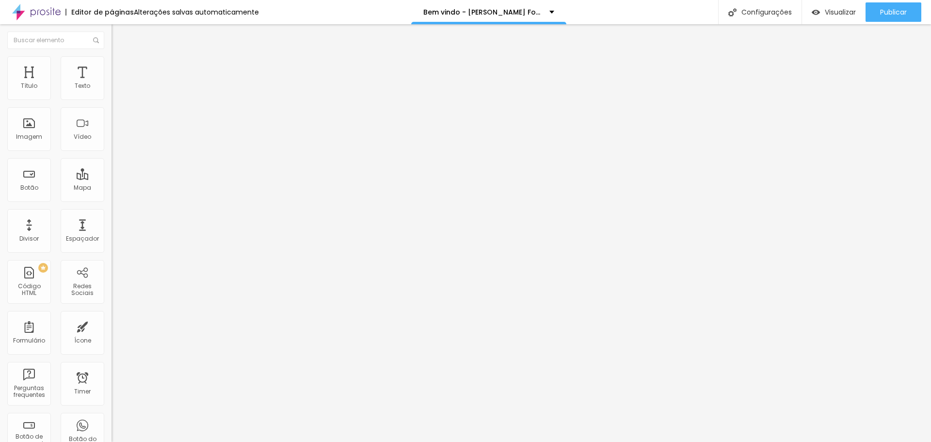
click at [111, 41] on button "Editar Título" at bounding box center [166, 35] width 111 height 22
click at [115, 90] on icon "button" at bounding box center [118, 87] width 6 height 6
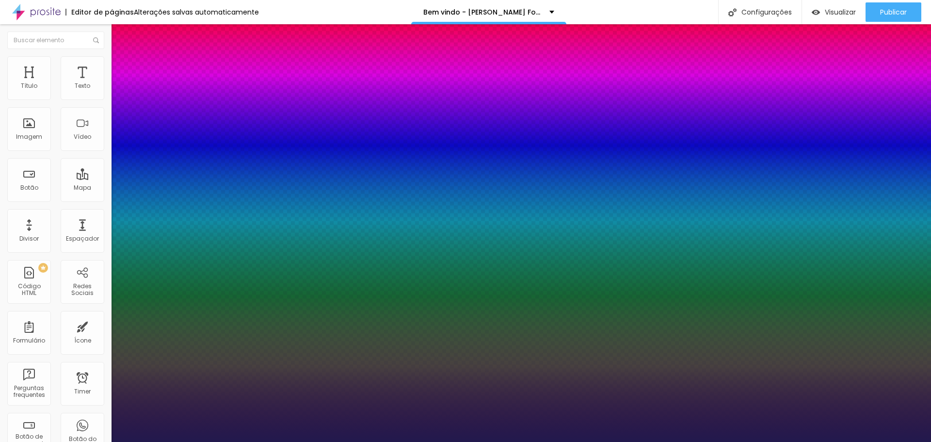
click at [373, 441] on div at bounding box center [465, 442] width 931 height 0
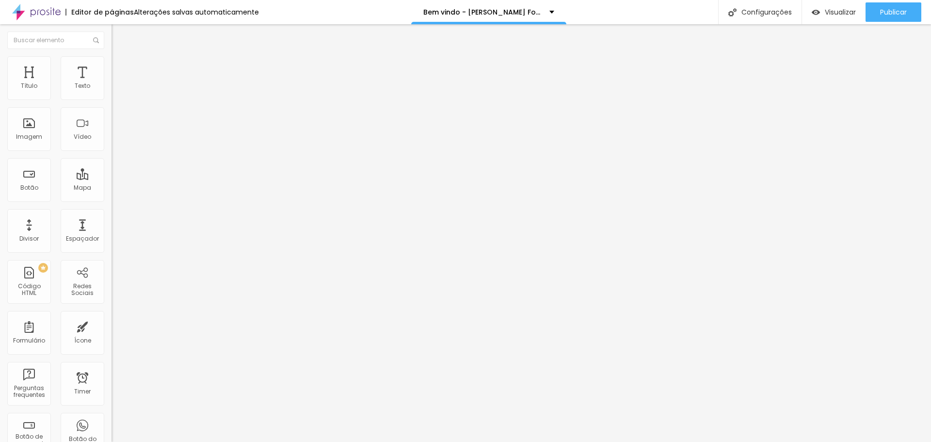
click at [115, 141] on icon "button" at bounding box center [118, 138] width 6 height 6
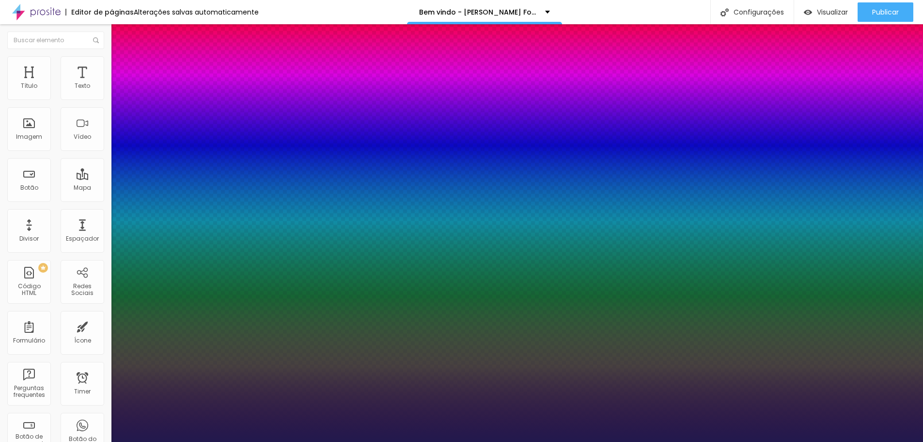
drag, startPoint x: 220, startPoint y: 245, endPoint x: 226, endPoint y: 247, distance: 6.6
click at [396, 441] on div at bounding box center [461, 442] width 923 height 0
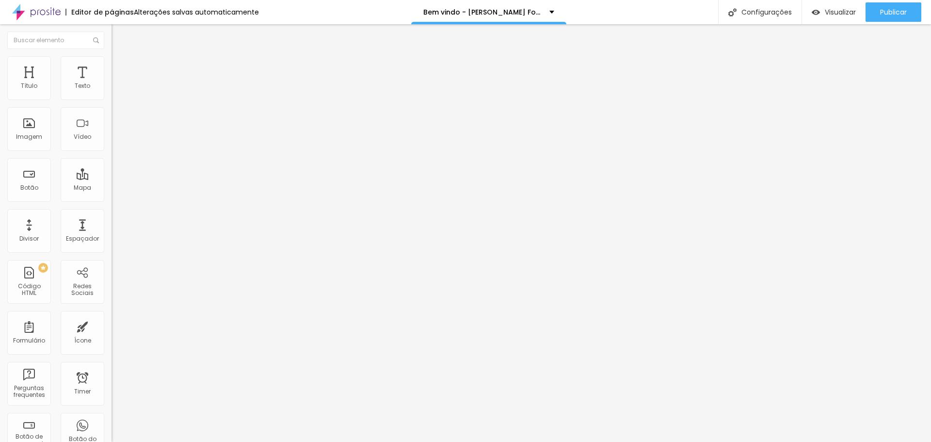
click at [115, 90] on icon "button" at bounding box center [118, 87] width 6 height 6
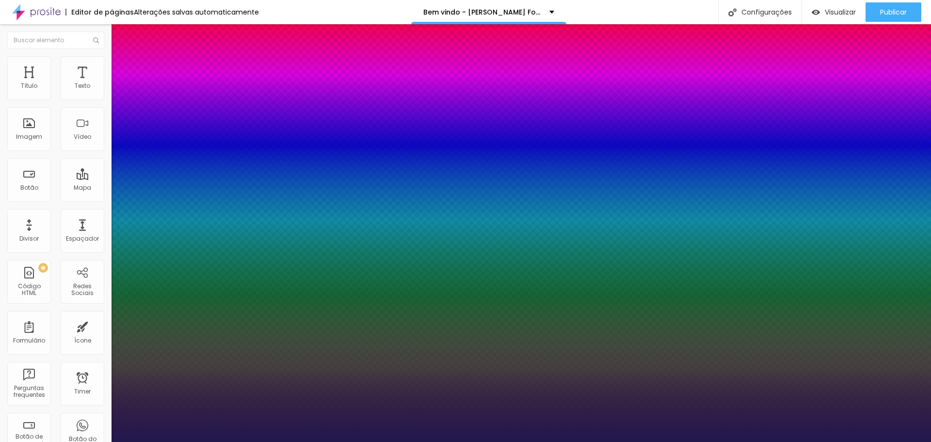
click at [255, 441] on div at bounding box center [465, 442] width 931 height 0
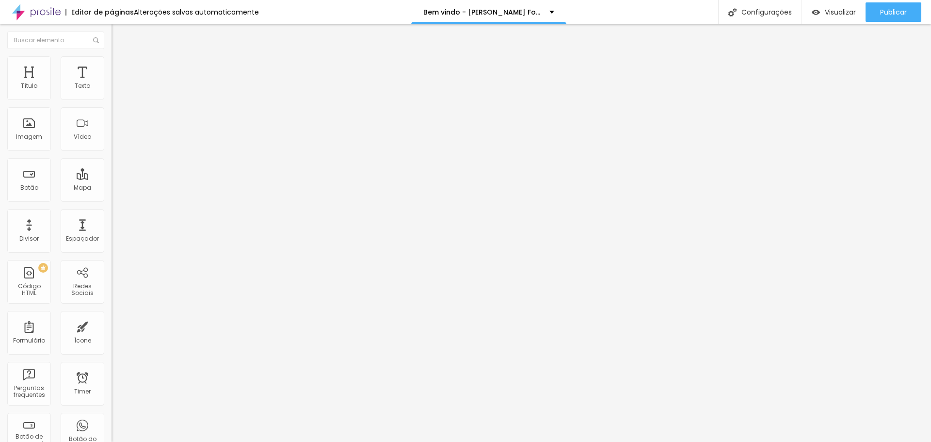
click at [115, 141] on icon "button" at bounding box center [118, 138] width 6 height 6
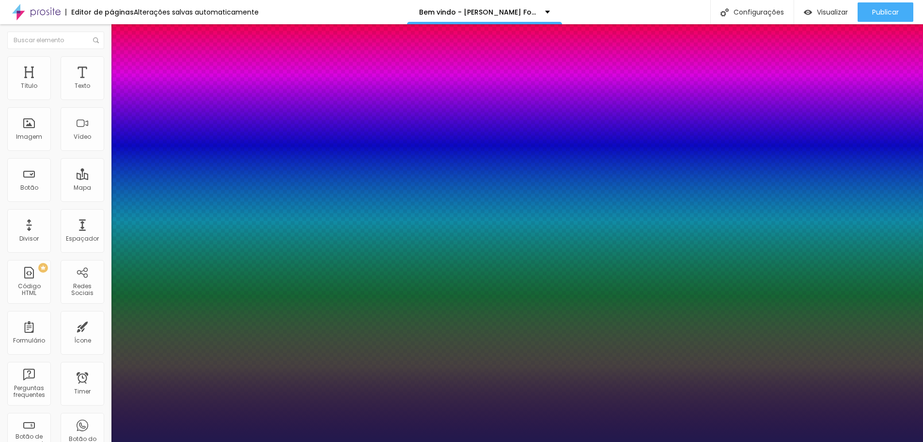
click at [281, 441] on div at bounding box center [461, 442] width 923 height 0
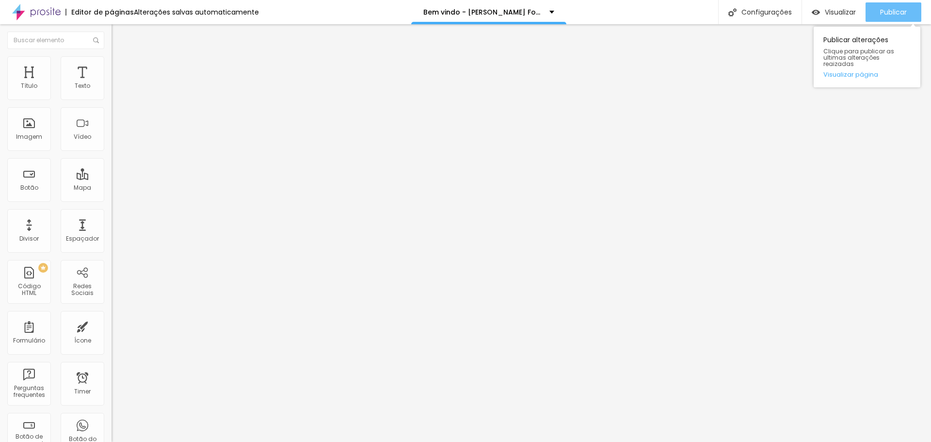
click at [891, 13] on span "Publicar" at bounding box center [893, 12] width 27 height 8
click at [115, 141] on icon "button" at bounding box center [118, 138] width 6 height 6
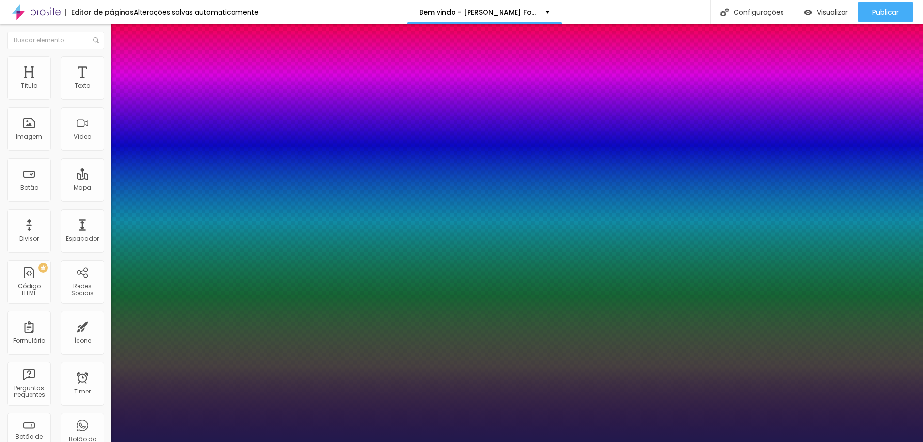
drag, startPoint x: 140, startPoint y: 271, endPoint x: 151, endPoint y: 272, distance: 11.7
drag, startPoint x: 152, startPoint y: 274, endPoint x: 145, endPoint y: 275, distance: 7.3
click at [383, 441] on div at bounding box center [461, 442] width 923 height 0
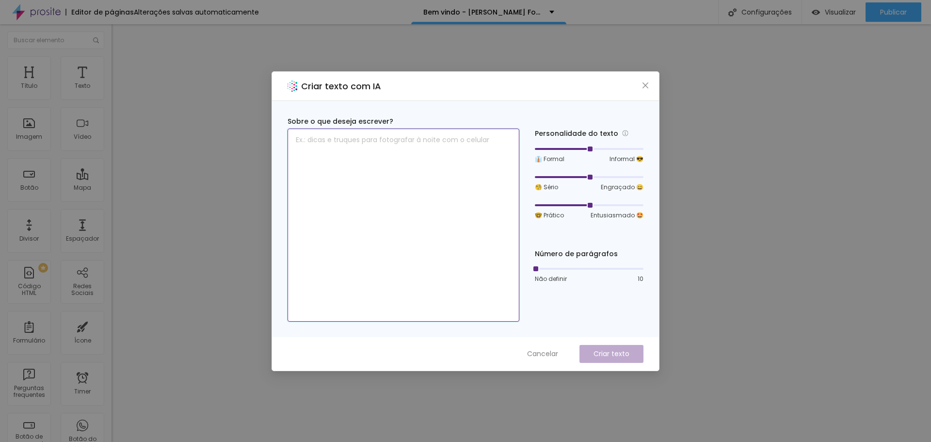
click at [431, 256] on textarea at bounding box center [403, 224] width 232 height 193
click at [543, 351] on span "Cancelar" at bounding box center [542, 354] width 31 height 10
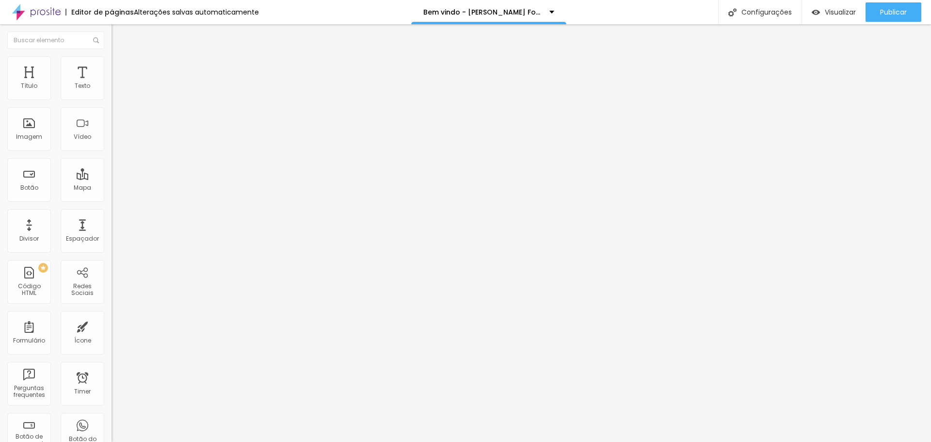
drag, startPoint x: 50, startPoint y: 60, endPoint x: 49, endPoint y: 68, distance: 8.3
click at [111, 60] on li "Estilo" at bounding box center [166, 61] width 111 height 10
drag, startPoint x: 54, startPoint y: 103, endPoint x: 72, endPoint y: 104, distance: 18.4
click at [111, 99] on input "range" at bounding box center [142, 96] width 63 height 8
drag, startPoint x: 31, startPoint y: 70, endPoint x: 52, endPoint y: 81, distance: 24.1
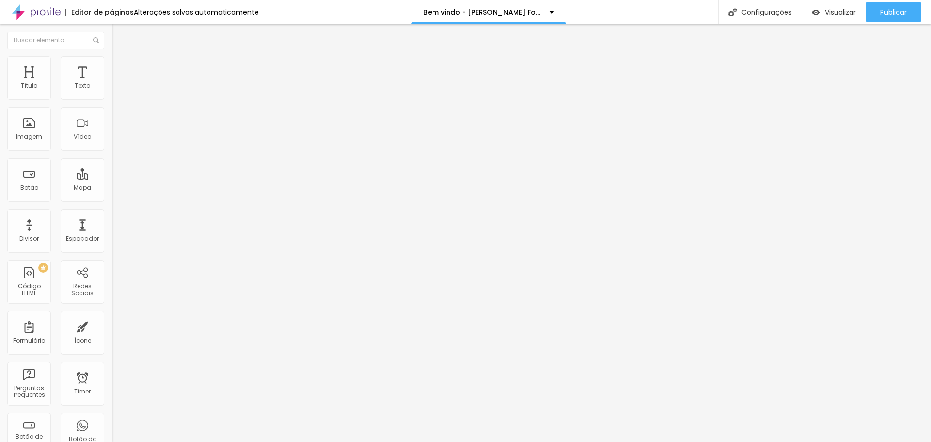
click at [120, 57] on span "Conteúdo" at bounding box center [135, 53] width 30 height 8
click at [111, 82] on div "Trocar imagem" at bounding box center [166, 79] width 111 height 7
click at [111, 83] on span "Trocar imagem" at bounding box center [137, 79] width 53 height 8
click at [882, 14] on span "Publicar" at bounding box center [893, 12] width 27 height 8
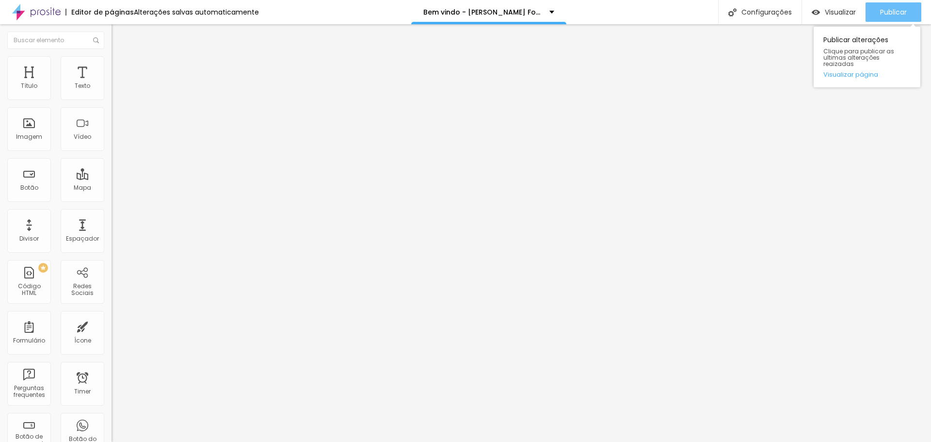
drag, startPoint x: 884, startPoint y: 9, endPoint x: 884, endPoint y: 16, distance: 7.3
click at [885, 9] on span "Publicar" at bounding box center [893, 12] width 27 height 8
click at [116, 140] on icon "button" at bounding box center [118, 138] width 4 height 4
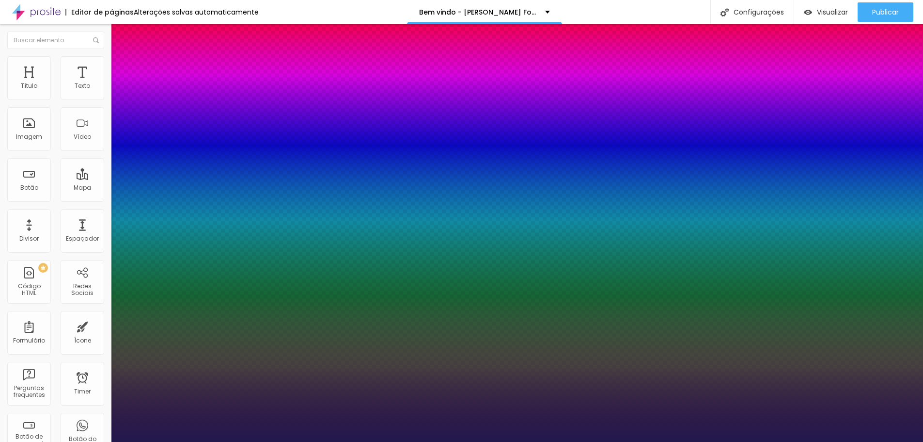
click at [896, 441] on div at bounding box center [461, 442] width 923 height 0
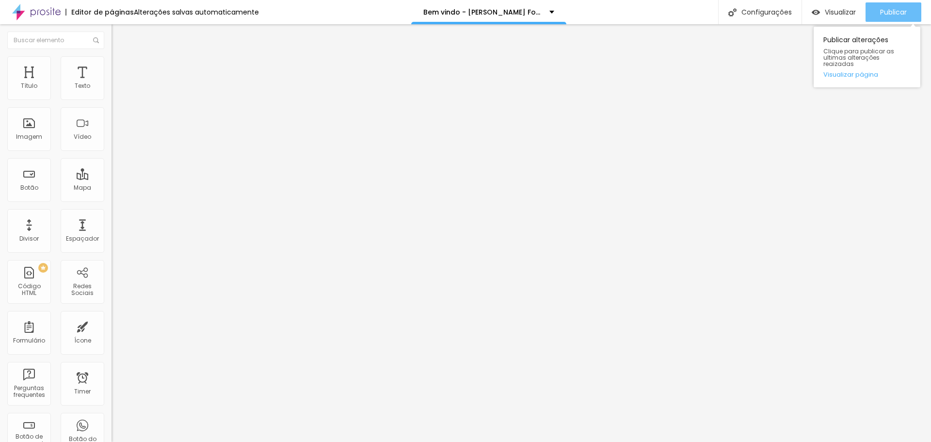
click at [895, 13] on span "Publicar" at bounding box center [893, 12] width 27 height 8
